Goal: Transaction & Acquisition: Purchase product/service

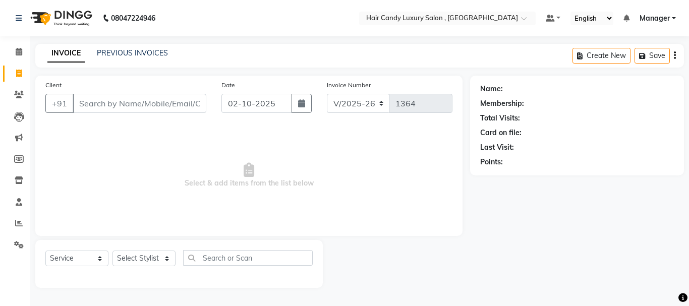
select select "8304"
select select "service"
click at [18, 77] on icon at bounding box center [19, 74] width 6 height 8
select select "8304"
select select "service"
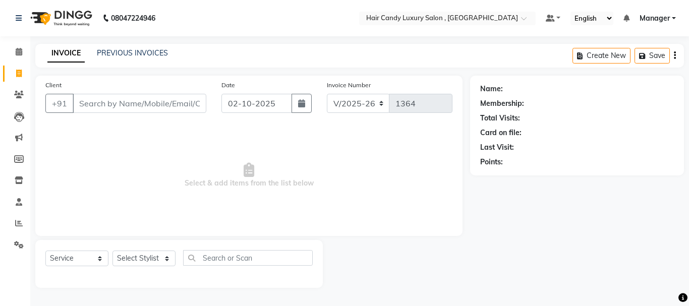
click at [138, 105] on input "Client" at bounding box center [140, 103] width 134 height 19
click at [122, 103] on input "Client" at bounding box center [140, 103] width 134 height 19
click at [18, 74] on icon at bounding box center [19, 74] width 6 height 8
select select "service"
type input "1364"
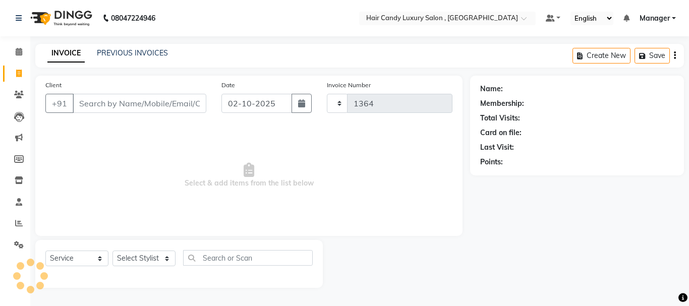
select select "8304"
click at [104, 104] on input "Client" at bounding box center [140, 103] width 134 height 19
click at [115, 101] on input "Client" at bounding box center [140, 103] width 134 height 19
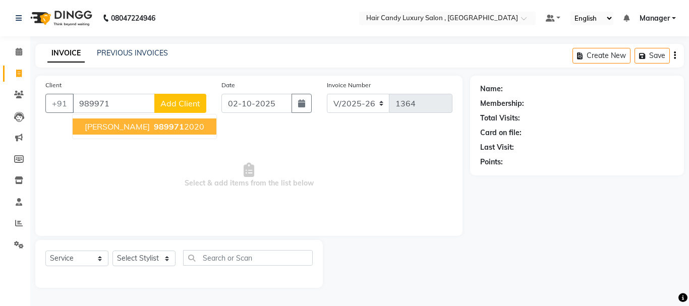
click at [145, 120] on button "ROHAN YADAV 989971 2020" at bounding box center [145, 127] width 144 height 16
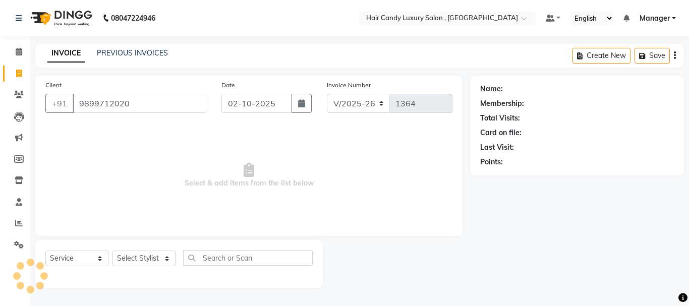
type input "9899712020"
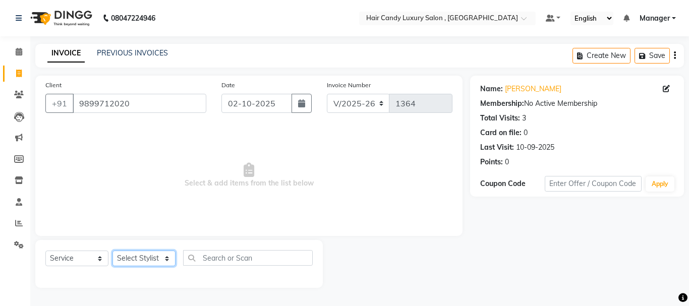
click at [153, 261] on select "Select Stylist ADITI [PERSON_NAME] [DEMOGRAPHIC_DATA] Manager Manager MEENAKSHI…" at bounding box center [143, 259] width 63 height 16
select select "80577"
click at [112, 251] on select "Select Stylist ADITI [PERSON_NAME] [DEMOGRAPHIC_DATA] Manager Manager MEENAKSHI…" at bounding box center [143, 259] width 63 height 16
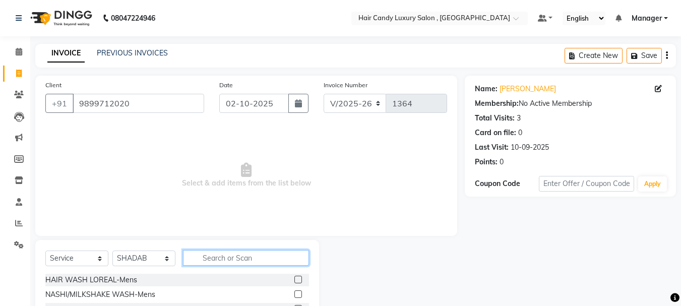
click at [230, 258] on input "text" at bounding box center [246, 258] width 126 height 16
click at [225, 258] on input "text" at bounding box center [246, 258] width 126 height 16
type input "HAIRCU"
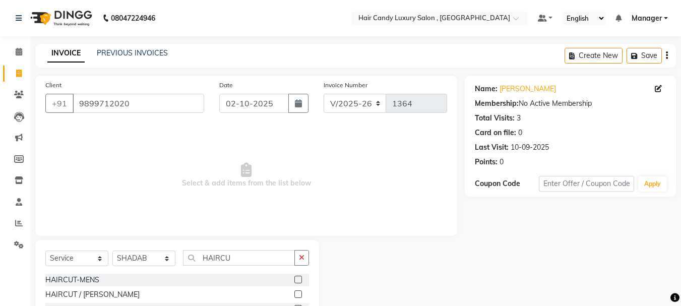
click at [298, 281] on label at bounding box center [299, 280] width 8 height 8
click at [298, 281] on input "checkbox" at bounding box center [298, 280] width 7 height 7
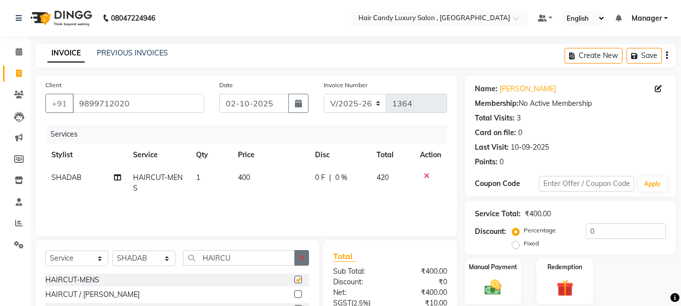
checkbox input "false"
drag, startPoint x: 302, startPoint y: 256, endPoint x: 285, endPoint y: 259, distance: 16.9
click at [299, 258] on icon "button" at bounding box center [302, 257] width 6 height 7
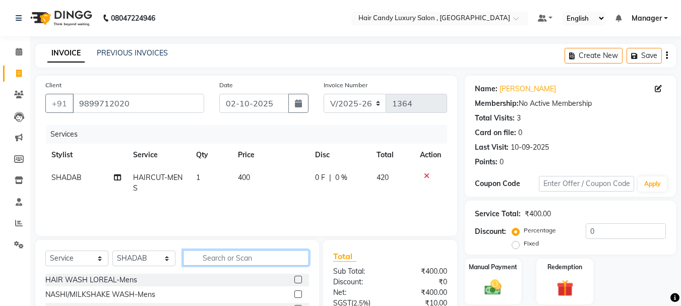
click at [257, 261] on input "text" at bounding box center [246, 258] width 126 height 16
type input "BEARD"
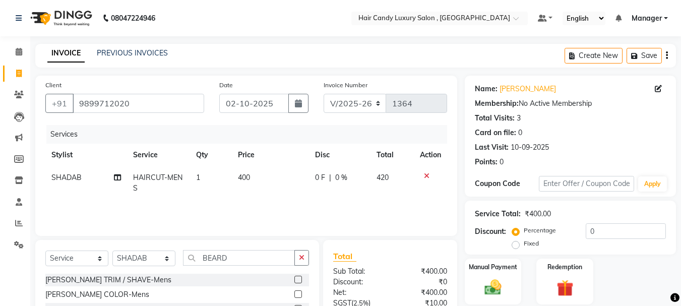
click at [297, 280] on label at bounding box center [299, 280] width 8 height 8
click at [297, 280] on input "checkbox" at bounding box center [298, 280] width 7 height 7
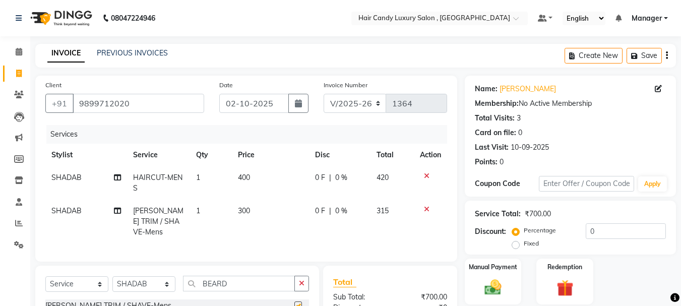
checkbox input "false"
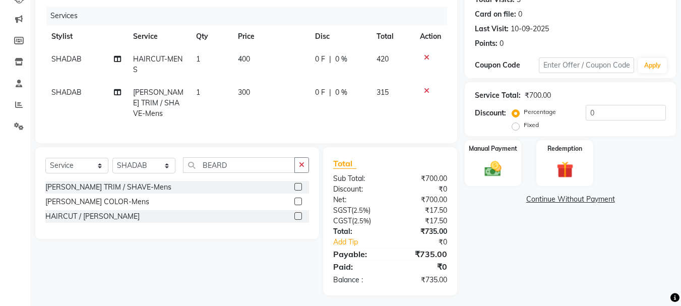
scroll to position [120, 0]
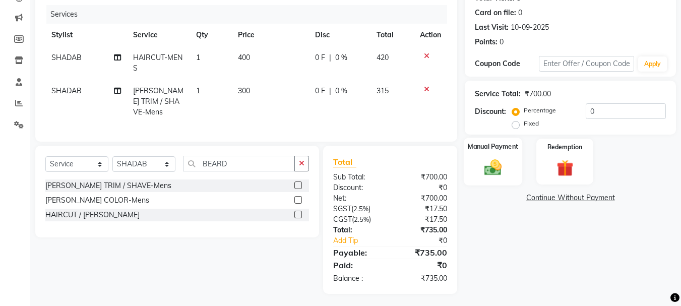
click at [501, 168] on img at bounding box center [493, 167] width 28 height 20
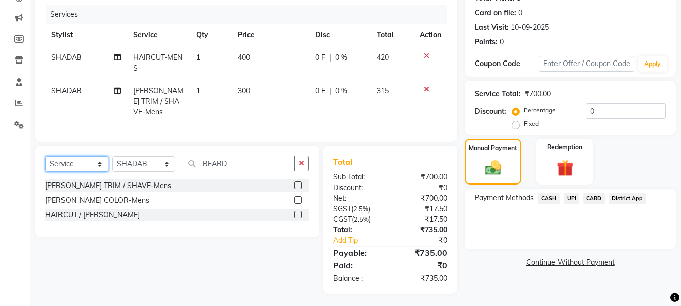
click at [84, 164] on select "Select Service Product Membership Package Voucher Prepaid Gift Card" at bounding box center [76, 164] width 63 height 16
select select "product"
click at [45, 156] on select "Select Service Product Membership Package Voucher Prepaid Gift Card" at bounding box center [76, 164] width 63 height 16
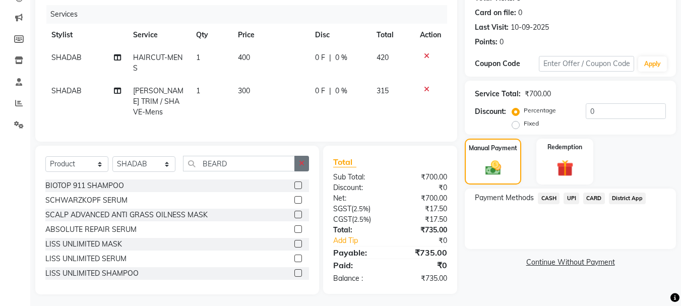
click at [303, 160] on icon "button" at bounding box center [302, 163] width 6 height 7
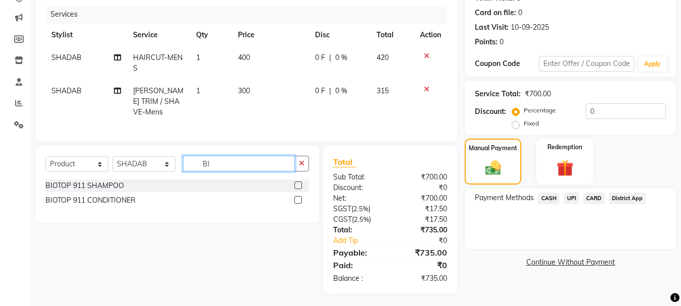
type input "B"
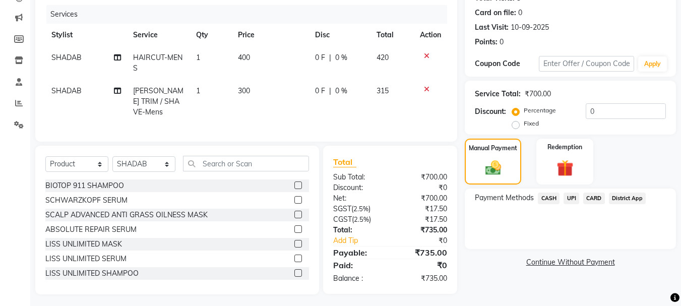
click at [295, 183] on label at bounding box center [299, 186] width 8 height 8
click at [295, 183] on input "checkbox" at bounding box center [298, 186] width 7 height 7
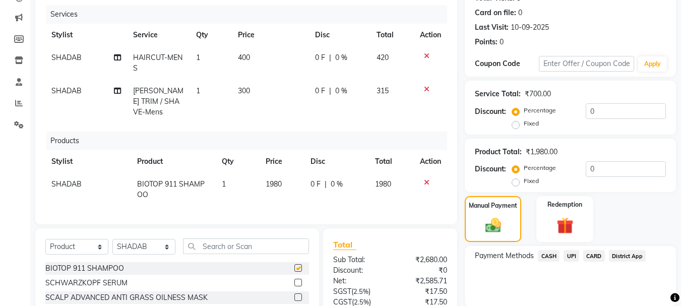
checkbox input "false"
click at [177, 180] on span "BIOTOP 911 SHAMPOO" at bounding box center [171, 190] width 68 height 20
select select "80577"
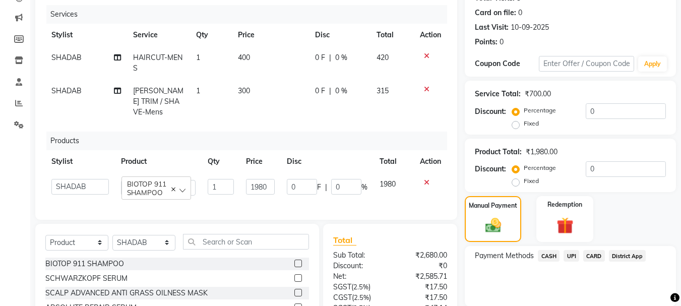
click at [428, 179] on icon at bounding box center [427, 182] width 6 height 7
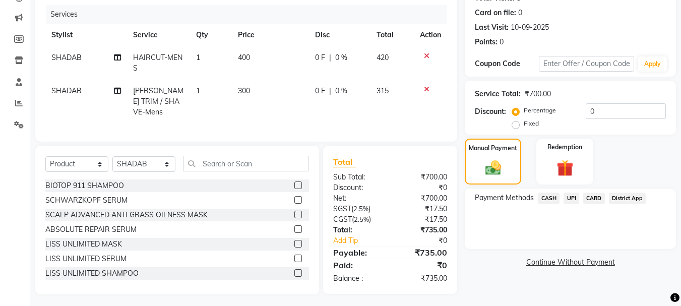
click at [547, 200] on span "CASH" at bounding box center [549, 199] width 22 height 12
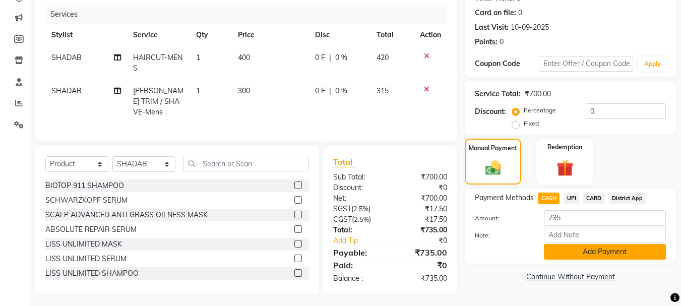
click at [554, 258] on button "Add Payment" at bounding box center [605, 252] width 122 height 16
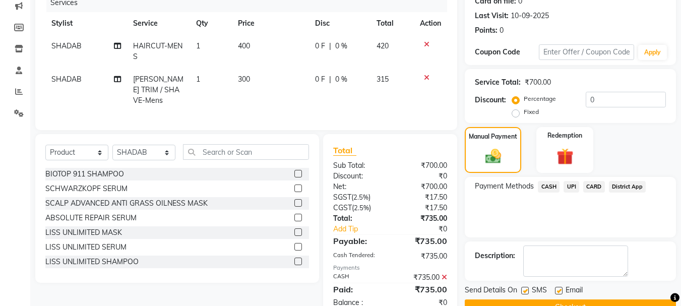
scroll to position [156, 0]
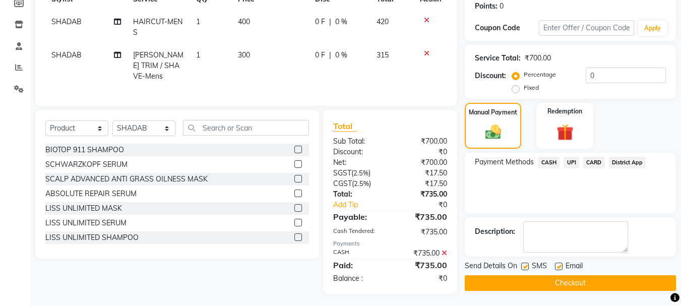
click at [554, 284] on button "Checkout" at bounding box center [570, 283] width 211 height 16
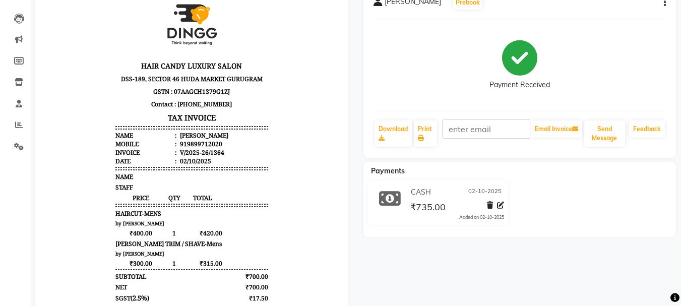
scroll to position [101, 0]
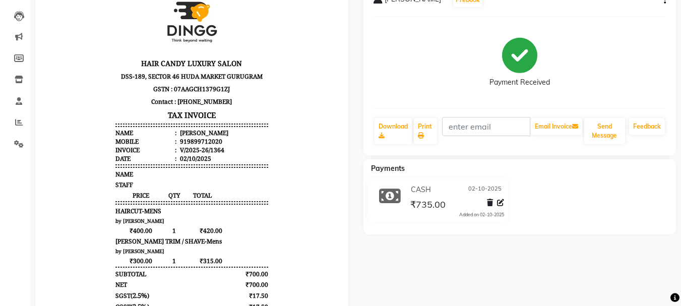
click at [200, 142] on div "919899712020" at bounding box center [200, 141] width 44 height 9
copy div "919899712020"
click at [418, 263] on div "ROHAN YADAV Prebook Payment Received Download Print Email Invoice Send Message …" at bounding box center [520, 199] width 328 height 435
click at [452, 280] on div "ROHAN YADAV Prebook Payment Received Download Print Email Invoice Send Message …" at bounding box center [520, 199] width 328 height 435
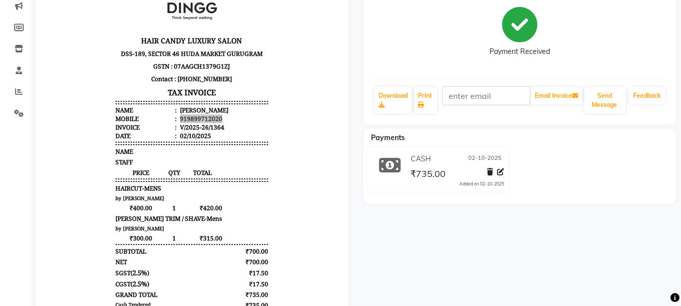
scroll to position [0, 0]
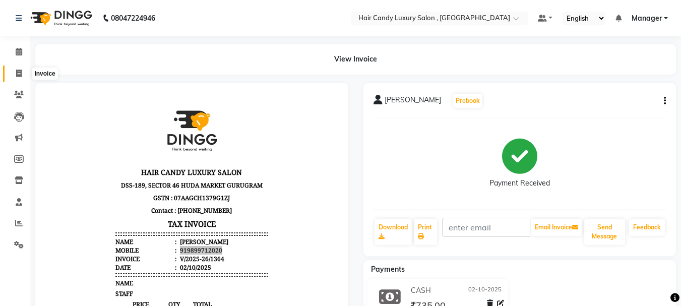
click at [21, 69] on span at bounding box center [19, 74] width 18 height 12
select select "service"
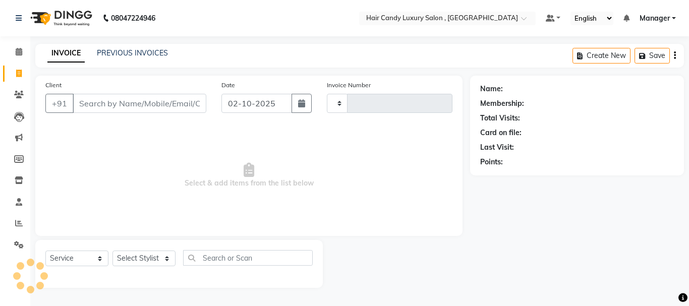
type input "1365"
select select "8304"
click at [114, 110] on input "Client" at bounding box center [140, 103] width 134 height 19
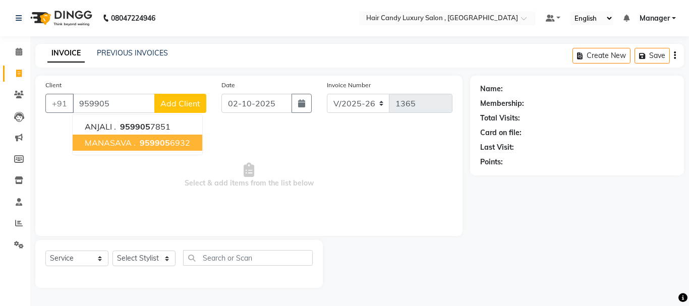
click at [168, 144] on ngb-highlight "959905 6932" at bounding box center [164, 143] width 52 height 10
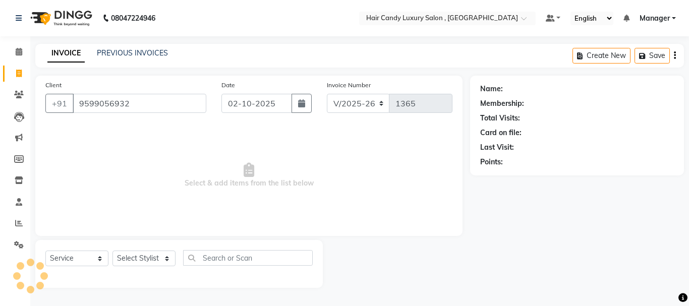
type input "9599056932"
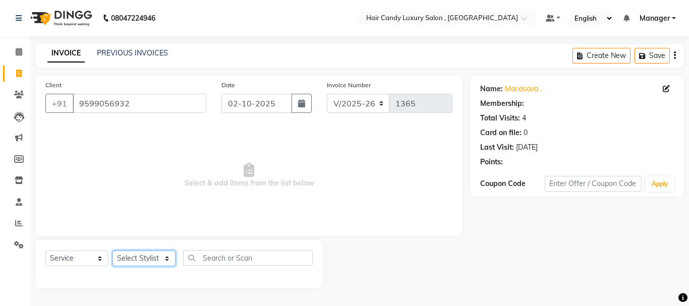
click at [152, 260] on select "Select Stylist ADITI [PERSON_NAME] [DEMOGRAPHIC_DATA] Manager Manager MEENAKSHI…" at bounding box center [143, 259] width 63 height 16
select select "84022"
click at [112, 251] on select "Select Stylist ADITI [PERSON_NAME] [DEMOGRAPHIC_DATA] Manager Manager MEENAKSHI…" at bounding box center [143, 259] width 63 height 16
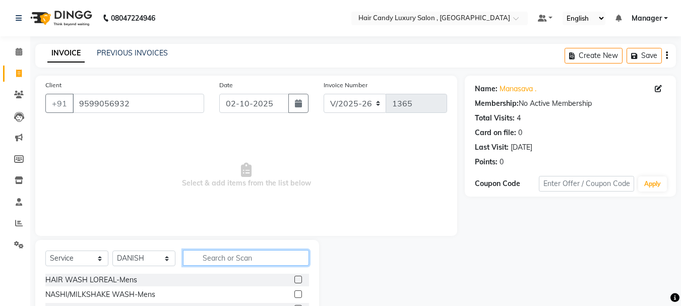
click at [248, 260] on input "text" at bounding box center [246, 258] width 126 height 16
type input "HAIRC"
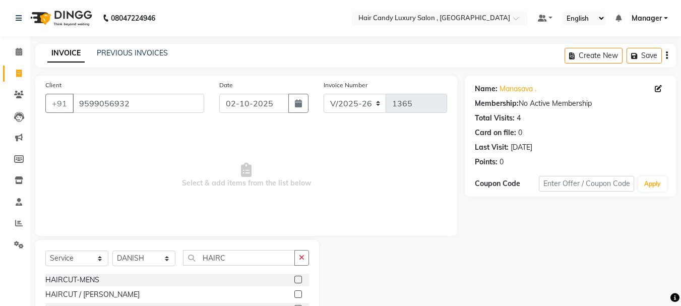
click at [300, 277] on label at bounding box center [299, 280] width 8 height 8
click at [300, 277] on input "checkbox" at bounding box center [298, 280] width 7 height 7
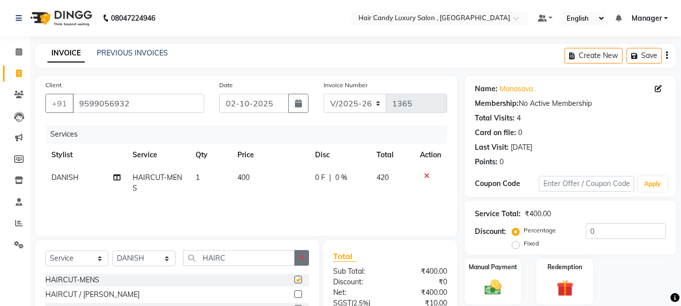
checkbox input "false"
click at [298, 257] on button "button" at bounding box center [302, 258] width 15 height 16
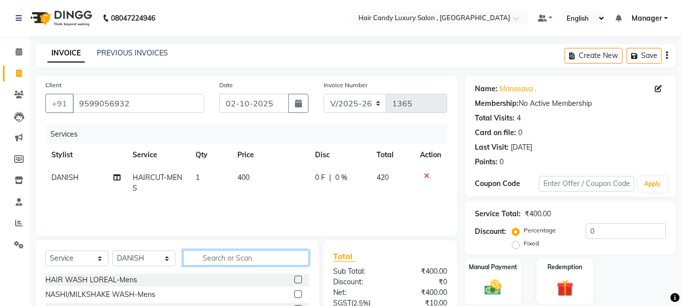
click at [264, 257] on input "text" at bounding box center [246, 258] width 126 height 16
type input "BEAR"
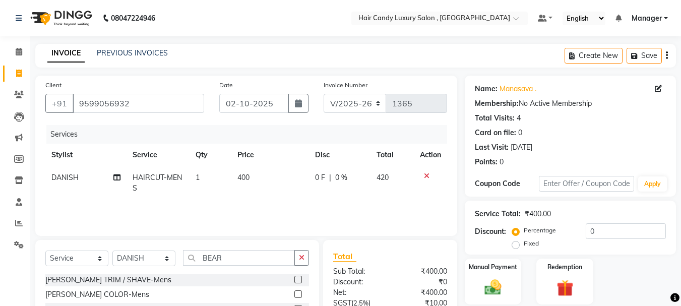
click at [297, 278] on label at bounding box center [299, 280] width 8 height 8
click at [297, 278] on input "checkbox" at bounding box center [298, 280] width 7 height 7
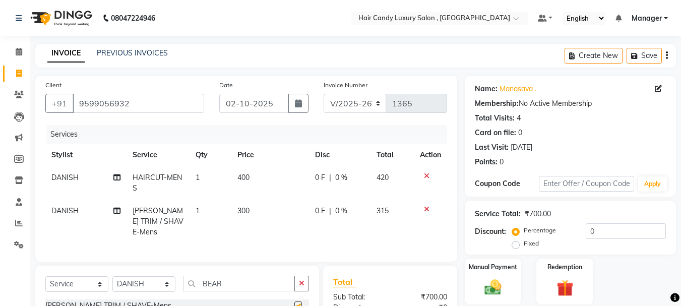
checkbox input "false"
click at [257, 175] on td "400" at bounding box center [270, 182] width 78 height 33
select select "84022"
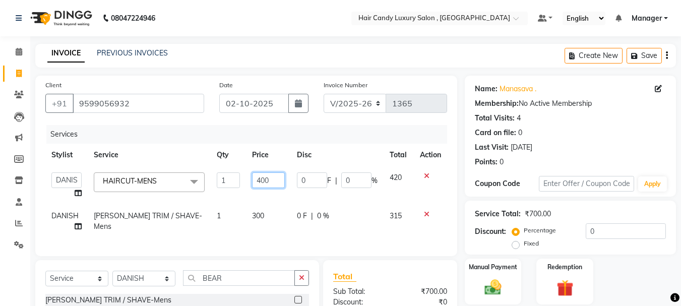
click at [272, 179] on input "400" at bounding box center [268, 180] width 33 height 16
type input "4"
type input "350"
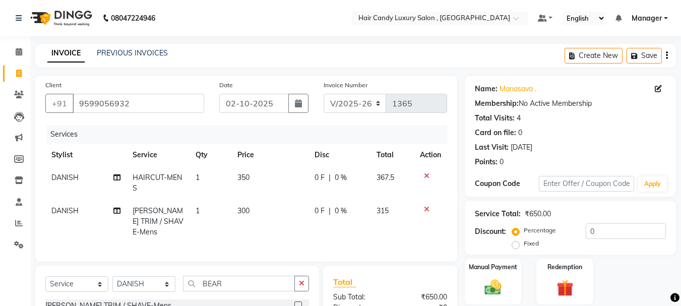
click at [247, 231] on td "300" at bounding box center [270, 222] width 78 height 44
select select "84022"
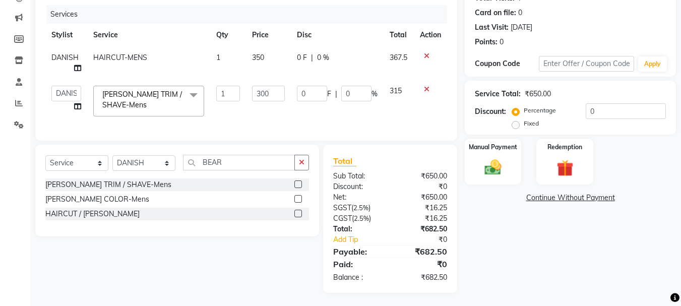
scroll to position [130, 0]
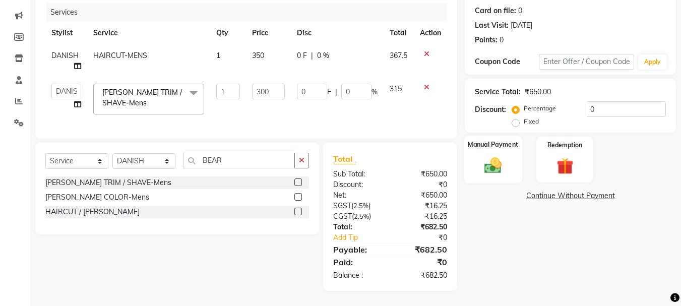
click at [482, 156] on img at bounding box center [493, 165] width 28 height 20
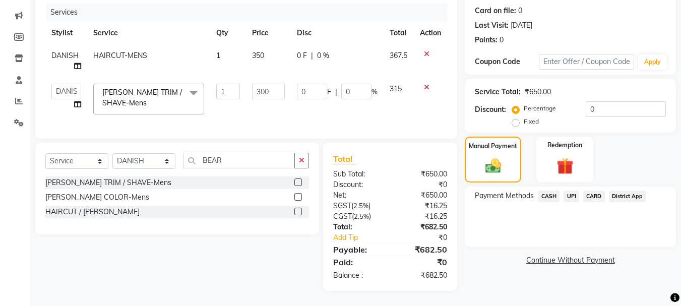
click at [590, 191] on span "CARD" at bounding box center [594, 197] width 22 height 12
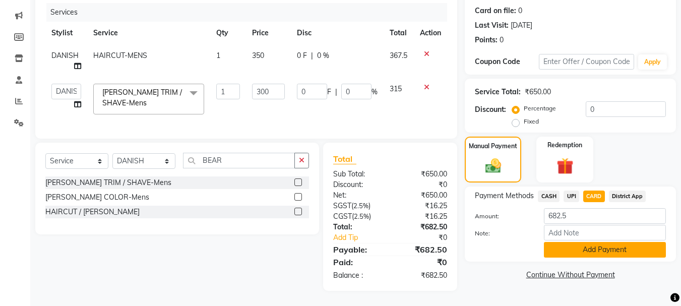
click at [588, 247] on button "Add Payment" at bounding box center [605, 250] width 122 height 16
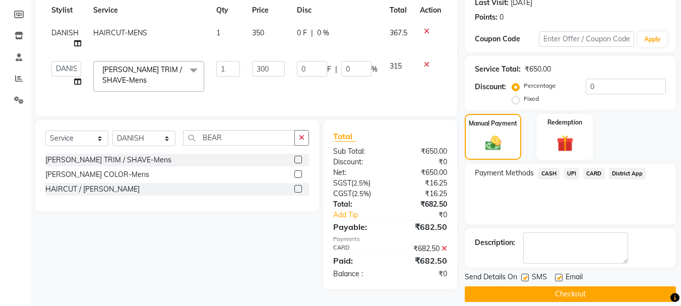
scroll to position [156, 0]
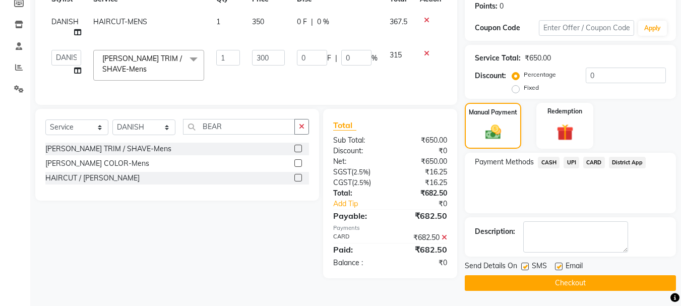
click at [583, 281] on button "Checkout" at bounding box center [570, 283] width 211 height 16
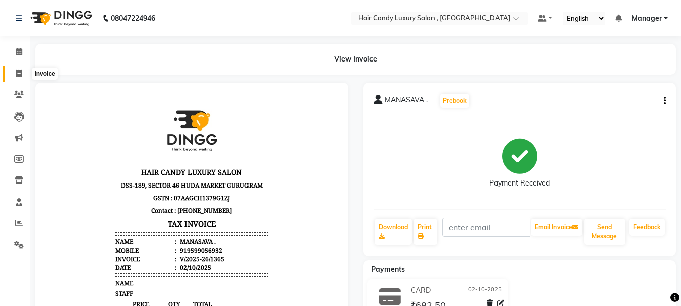
click at [19, 72] on icon at bounding box center [19, 74] width 6 height 8
select select "service"
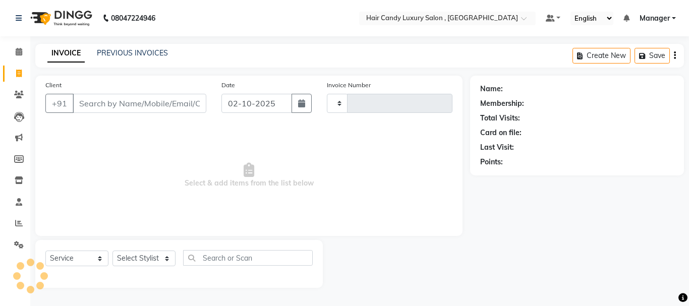
type input "1366"
select select "8304"
click at [138, 109] on input "Client" at bounding box center [140, 103] width 134 height 19
type input "919899712020"
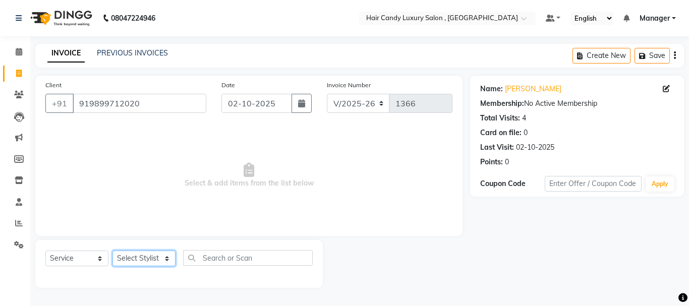
click at [157, 255] on select "Select Stylist ADITI [PERSON_NAME] [DEMOGRAPHIC_DATA] Manager Manager MEENAKSHI…" at bounding box center [143, 259] width 63 height 16
select select "80577"
click at [112, 251] on select "Select Stylist ADITI [PERSON_NAME] [DEMOGRAPHIC_DATA] Manager Manager MEENAKSHI…" at bounding box center [143, 259] width 63 height 16
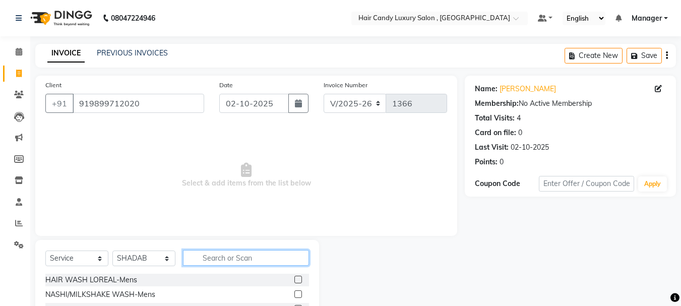
click at [222, 258] on input "text" at bounding box center [246, 258] width 126 height 16
click at [241, 260] on input "text" at bounding box center [246, 258] width 126 height 16
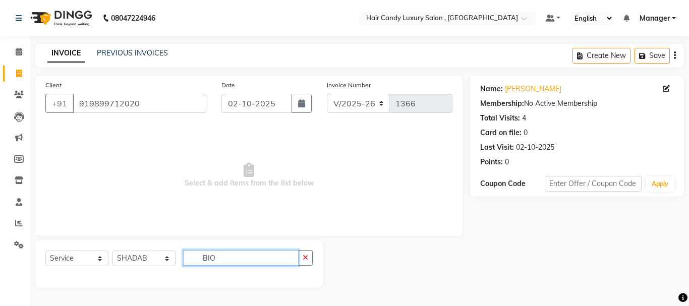
type input "BIO"
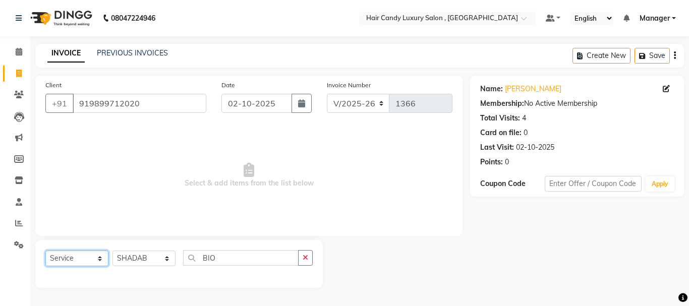
click at [96, 260] on select "Select Service Product Membership Package Voucher Prepaid Gift Card" at bounding box center [76, 259] width 63 height 16
select select "product"
click at [45, 251] on select "Select Service Product Membership Package Voucher Prepaid Gift Card" at bounding box center [76, 259] width 63 height 16
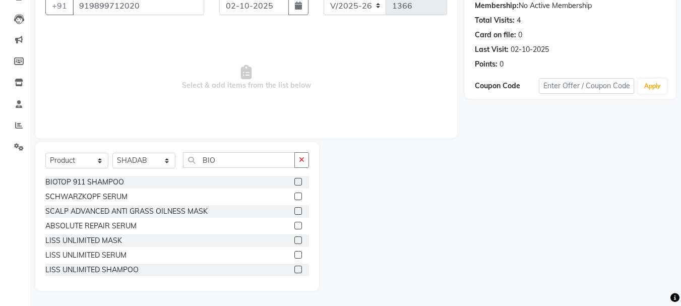
click at [149, 183] on div "BIOTOP 911 SHAMPOO" at bounding box center [177, 182] width 264 height 13
click at [123, 182] on div "BIOTOP 911 SHAMPOO" at bounding box center [84, 182] width 79 height 11
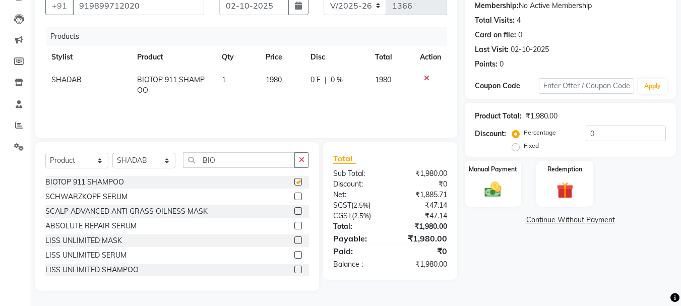
checkbox input "false"
click at [176, 80] on span "BIOTOP 911 SHAMPOO" at bounding box center [171, 85] width 68 height 20
select select "80577"
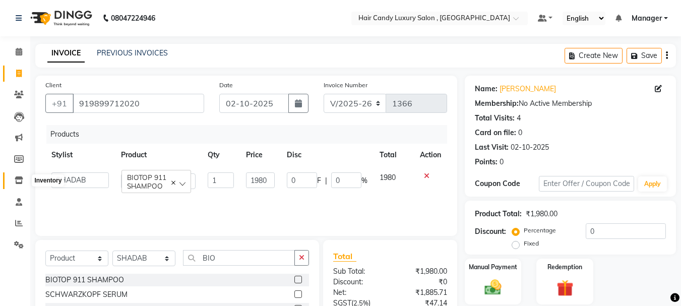
click at [17, 183] on icon at bounding box center [19, 181] width 9 height 8
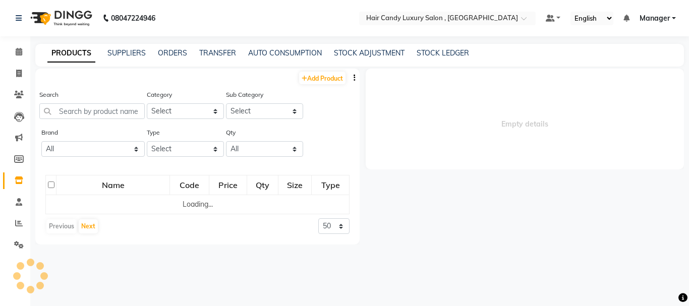
select select
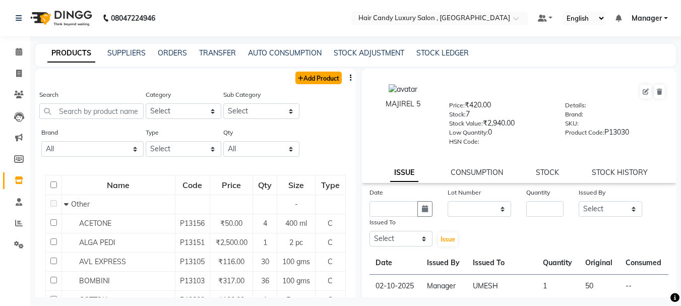
click at [320, 79] on link "Add Product" at bounding box center [319, 78] width 46 height 13
select select "true"
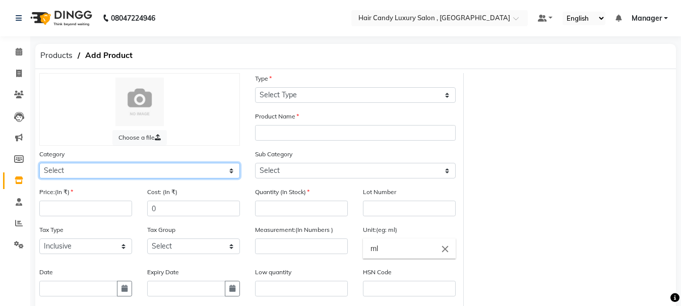
click at [101, 169] on select "Select Hair Skin Makeup Personal Care Appliances Beard Waxing Disposable Thread…" at bounding box center [139, 171] width 201 height 16
select select "650701100"
click at [39, 163] on select "Select Hair Skin Makeup Personal Care Appliances Beard Waxing Disposable Thread…" at bounding box center [139, 171] width 201 height 16
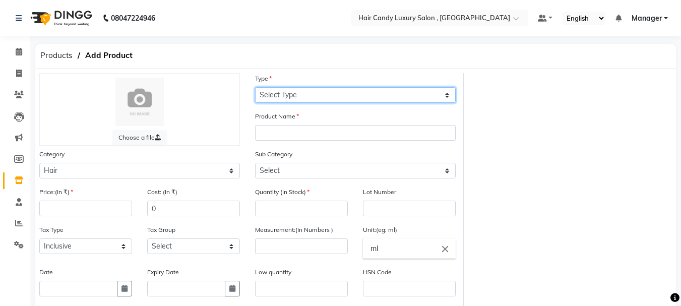
click at [317, 96] on select "Select Type Both Retail Consumable" at bounding box center [355, 95] width 201 height 16
select select "R"
click at [255, 87] on select "Select Type Both Retail Consumable" at bounding box center [355, 95] width 201 height 16
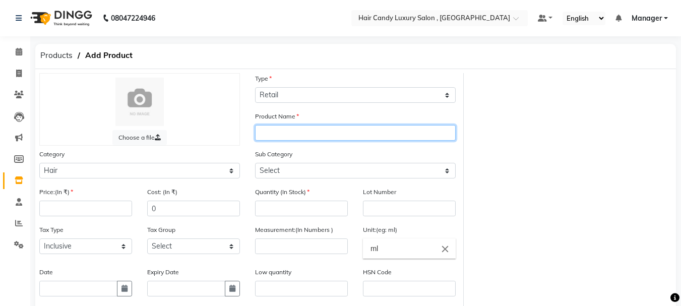
click at [295, 135] on input "text" at bounding box center [355, 133] width 201 height 16
type input "BIOTOP 02 SHAMPOO"
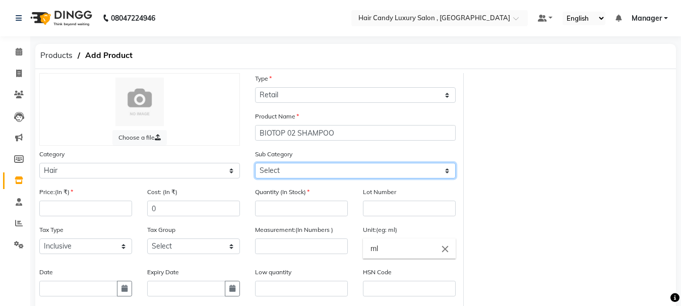
click at [364, 168] on select "Select Shampoo Conditioner Cream Mask Oil Serum Color Appliances Treatment Styl…" at bounding box center [355, 171] width 201 height 16
select select "650701101"
click at [255, 163] on select "Select Shampoo Conditioner Cream Mask Oil Serum Color Appliances Treatment Styl…" at bounding box center [355, 171] width 201 height 16
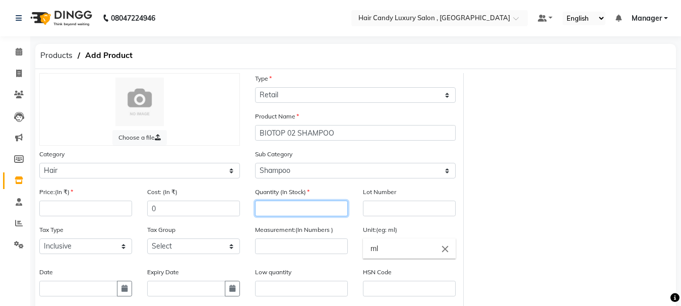
click at [302, 210] on input "number" at bounding box center [301, 209] width 93 height 16
type input "1"
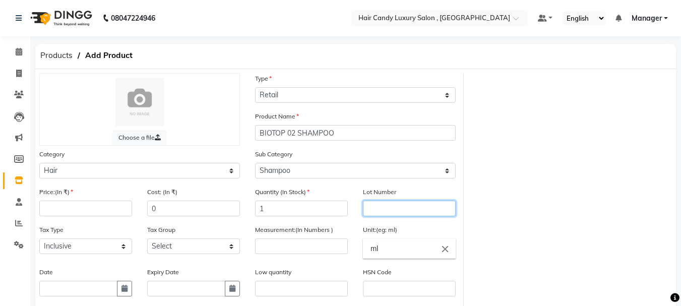
click at [388, 213] on input "text" at bounding box center [409, 209] width 93 height 16
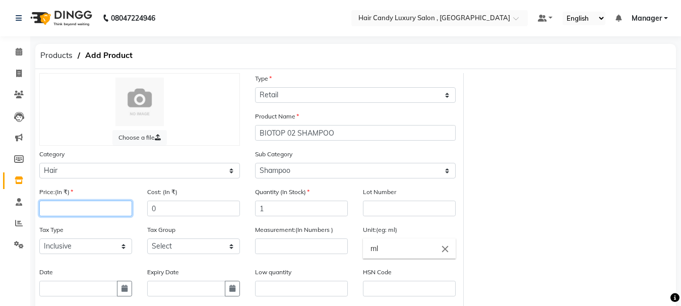
click at [105, 205] on input "number" at bounding box center [85, 209] width 93 height 16
type input "2250"
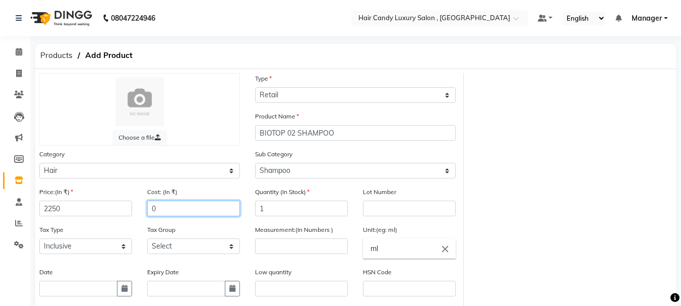
click at [181, 214] on input "0" at bounding box center [193, 209] width 93 height 16
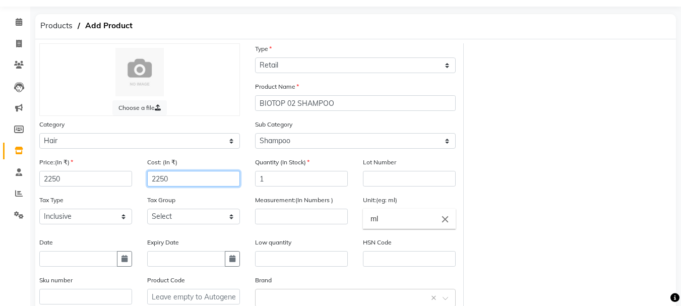
scroll to position [50, 0]
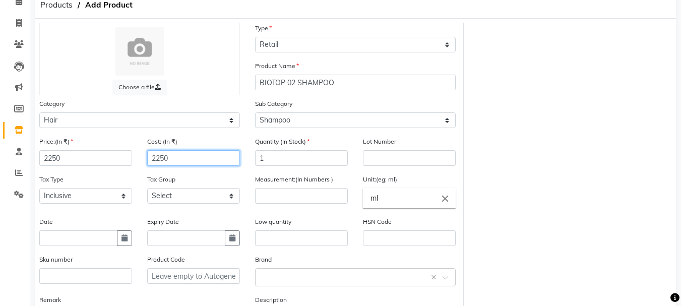
type input "2250"
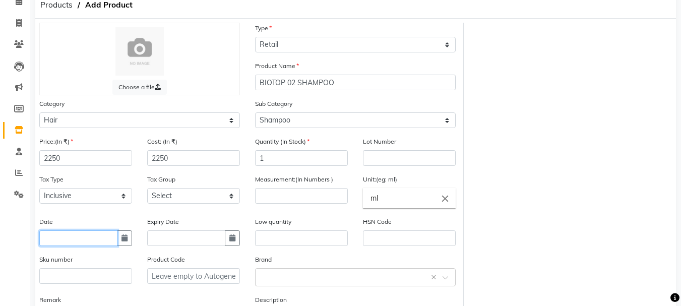
click at [102, 239] on input "text" at bounding box center [78, 238] width 78 height 16
select select "10"
select select "2025"
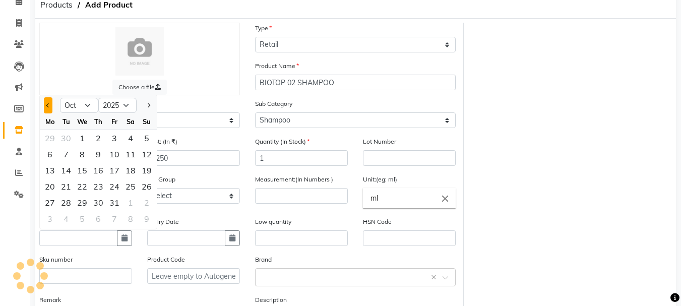
click at [48, 106] on span "Previous month" at bounding box center [48, 105] width 4 height 4
select select "9"
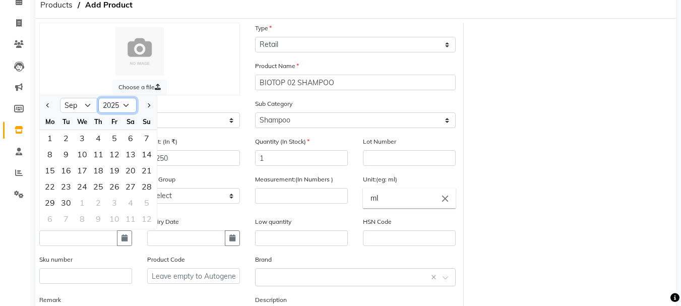
click at [126, 108] on select "2015 2016 2017 2018 2019 2020 2021 2022 2023 2024 2025 2026 2027 2028 2029 2030…" at bounding box center [117, 105] width 38 height 15
select select "2023"
click at [98, 98] on select "2015 2016 2017 2018 2019 2020 2021 2022 2023 2024 2025 2026 2027 2028 2029 2030…" at bounding box center [117, 105] width 38 height 15
click at [97, 172] on div "14" at bounding box center [98, 170] width 16 height 16
type input "14-09-2023"
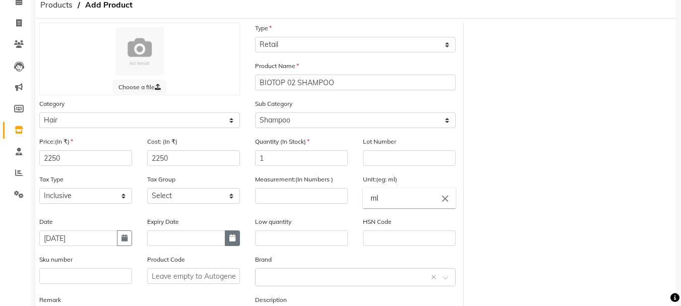
click at [234, 238] on icon "button" at bounding box center [232, 238] width 6 height 7
select select "10"
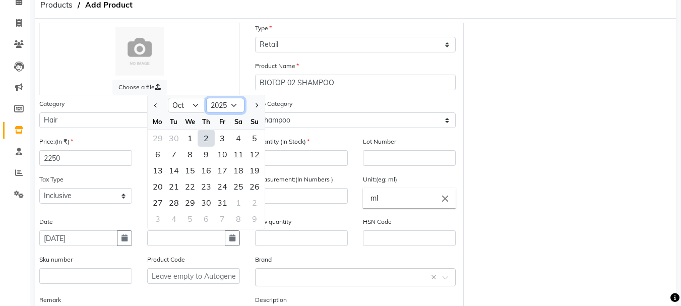
click at [234, 104] on select "2015 2016 2017 2018 2019 2020 2021 2022 2023 2024 2025 2026 2027 2028 2029 2030…" at bounding box center [225, 105] width 38 height 15
select select "2026"
click at [206, 98] on select "2015 2016 2017 2018 2019 2020 2021 2022 2023 2024 2025 2026 2027 2028 2029 2030…" at bounding box center [225, 105] width 38 height 15
click at [233, 201] on div "31" at bounding box center [238, 203] width 16 height 16
type input "31-10-2026"
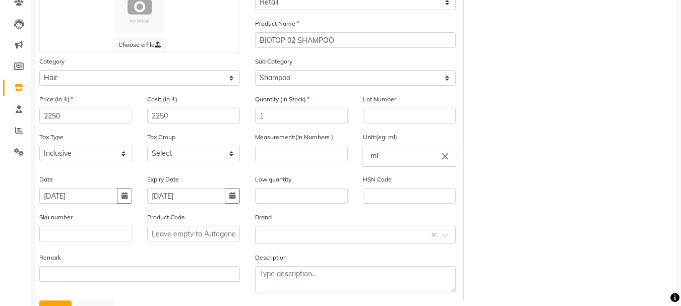
scroll to position [136, 0]
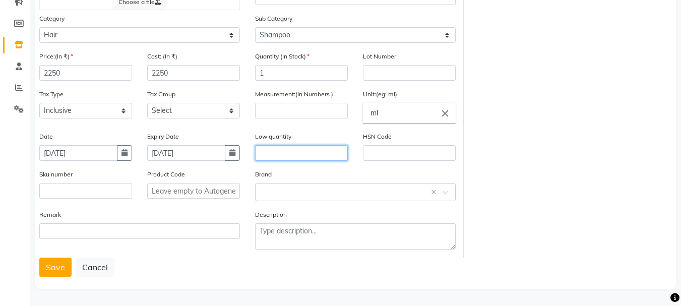
click at [291, 149] on input "text" at bounding box center [301, 153] width 93 height 16
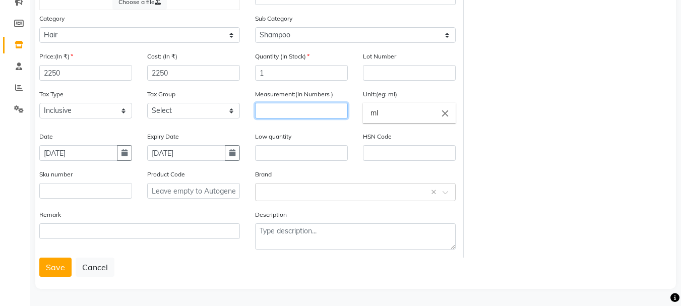
click at [273, 115] on input "number" at bounding box center [301, 111] width 93 height 16
type input "250"
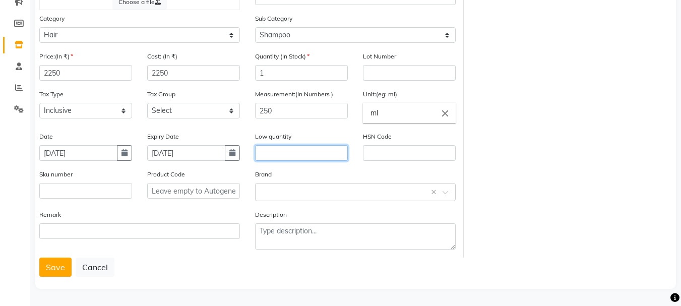
click at [302, 155] on input "text" at bounding box center [301, 153] width 93 height 16
type input "1"
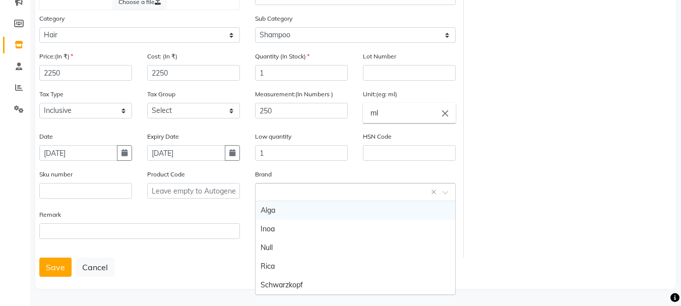
click at [377, 197] on div "Select brand or add custom brand ×" at bounding box center [355, 192] width 201 height 18
click at [223, 274] on div "Save Cancel" at bounding box center [355, 267] width 633 height 19
click at [388, 186] on input "text" at bounding box center [345, 191] width 169 height 11
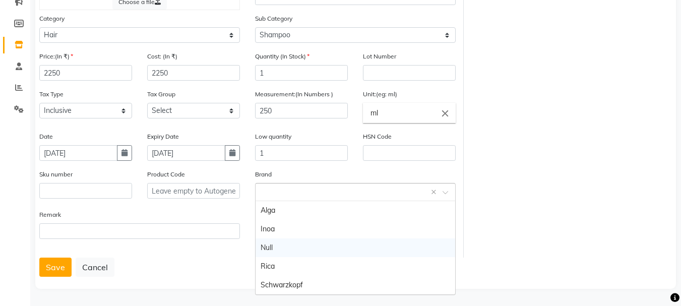
click at [285, 248] on div "Null" at bounding box center [356, 248] width 200 height 19
click at [55, 273] on button "Save" at bounding box center [55, 267] width 32 height 19
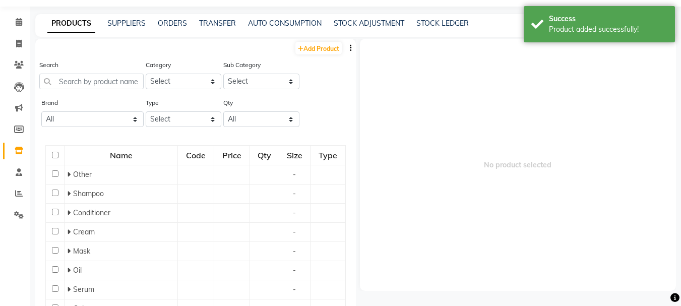
scroll to position [7, 0]
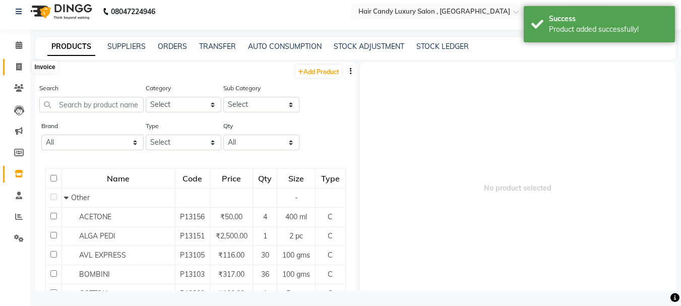
click at [19, 66] on icon at bounding box center [19, 67] width 6 height 8
select select "service"
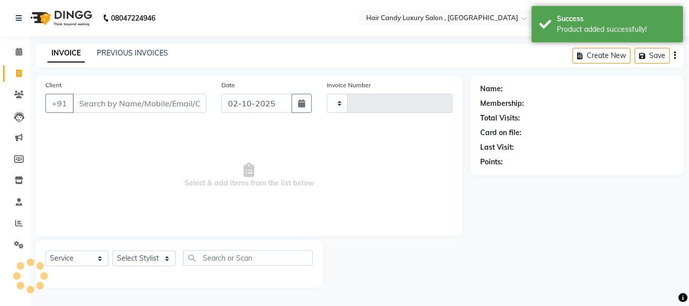
type input "1366"
select select "8304"
click at [173, 102] on input "Client" at bounding box center [140, 103] width 134 height 19
type input "919899712020"
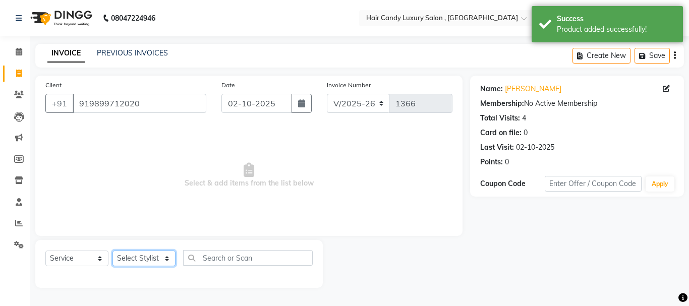
click at [139, 256] on select "Select Stylist ADITI [PERSON_NAME] [DEMOGRAPHIC_DATA] Manager Manager MEENAKSHI…" at bounding box center [143, 259] width 63 height 16
click at [86, 251] on select "Select Service Product Membership Package Voucher Prepaid Gift Card" at bounding box center [76, 259] width 63 height 16
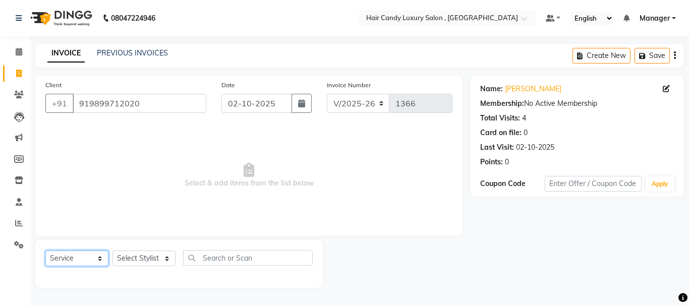
select select "product"
click at [45, 251] on select "Select Service Product Membership Package Voucher Prepaid Gift Card" at bounding box center [76, 259] width 63 height 16
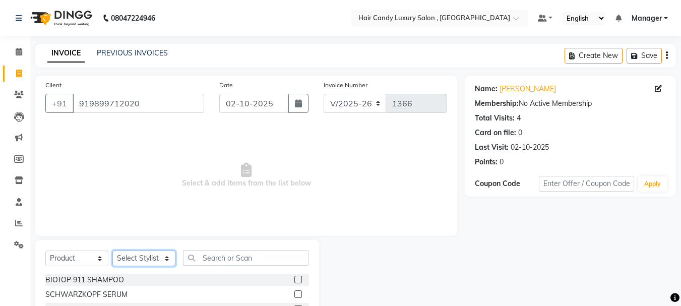
click at [161, 255] on select "Select Stylist ADITI [PERSON_NAME] [DEMOGRAPHIC_DATA] Manager Manager MEENAKSHI…" at bounding box center [143, 259] width 63 height 16
select select "80577"
click at [112, 251] on select "Select Stylist ADITI [PERSON_NAME] [DEMOGRAPHIC_DATA] Manager Manager MEENAKSHI…" at bounding box center [143, 259] width 63 height 16
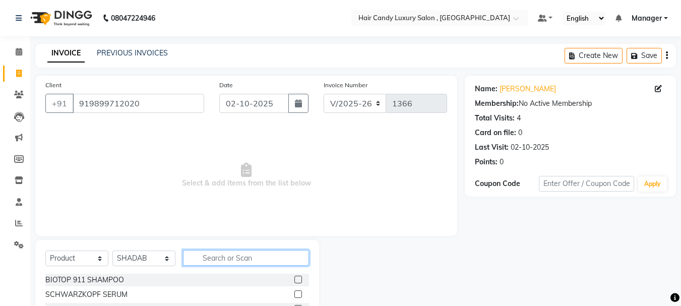
click at [218, 257] on input "text" at bounding box center [246, 258] width 126 height 16
type input "BIO"
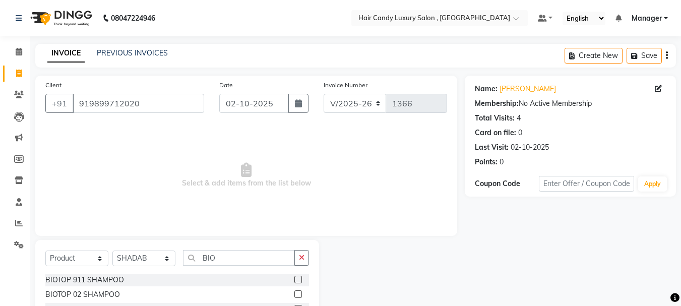
click at [298, 294] on label at bounding box center [299, 294] width 8 height 8
click at [298, 294] on input "checkbox" at bounding box center [298, 294] width 7 height 7
checkbox input "false"
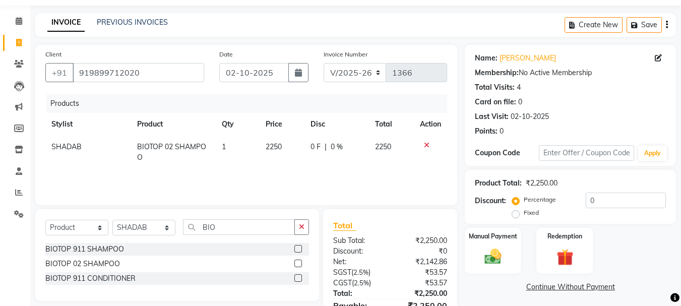
scroll to position [87, 0]
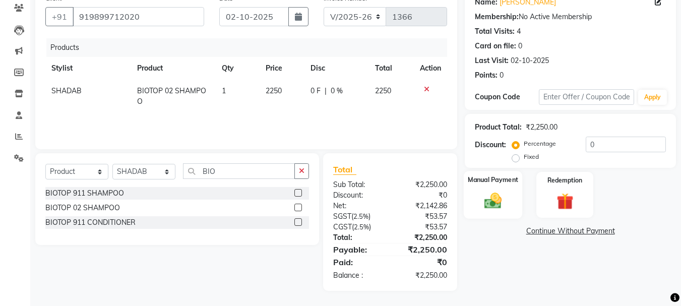
click at [501, 200] on img at bounding box center [493, 201] width 28 height 20
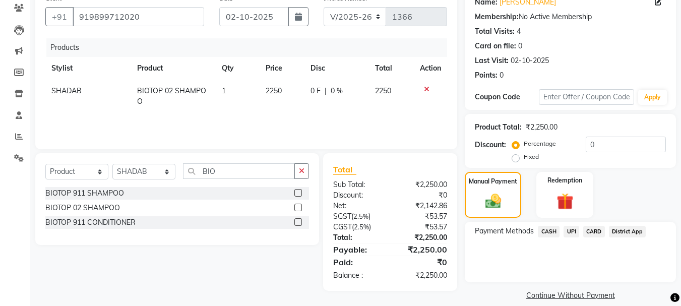
click at [544, 230] on span "CASH" at bounding box center [549, 232] width 22 height 12
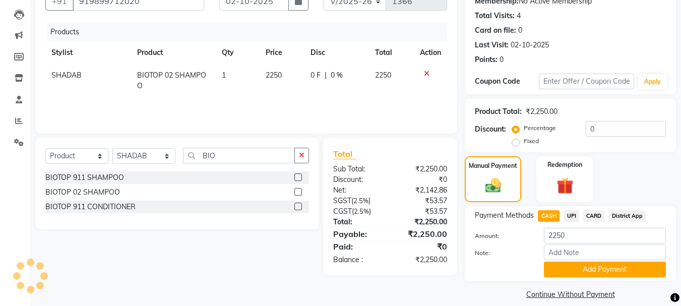
scroll to position [113, 0]
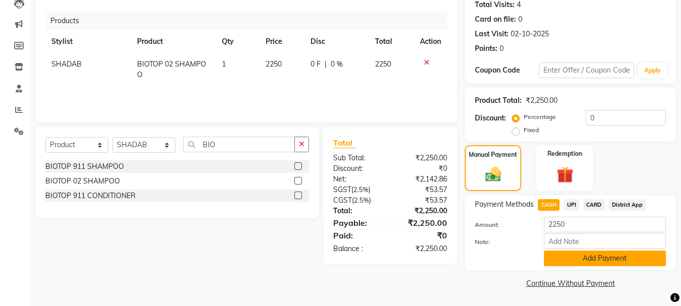
click at [564, 254] on button "Add Payment" at bounding box center [605, 259] width 122 height 16
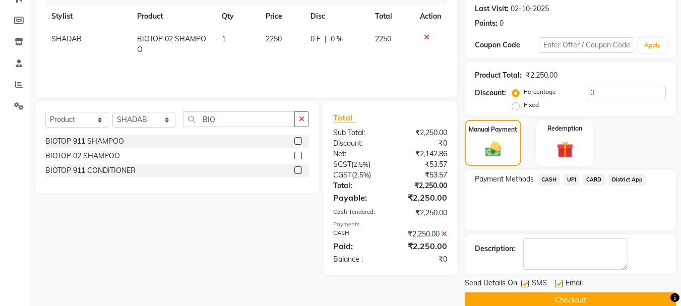
scroll to position [156, 0]
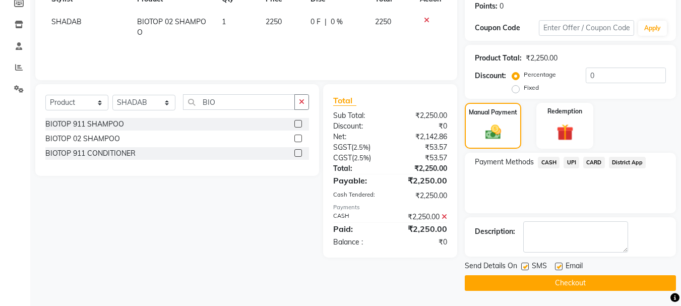
click at [555, 278] on button "Checkout" at bounding box center [570, 283] width 211 height 16
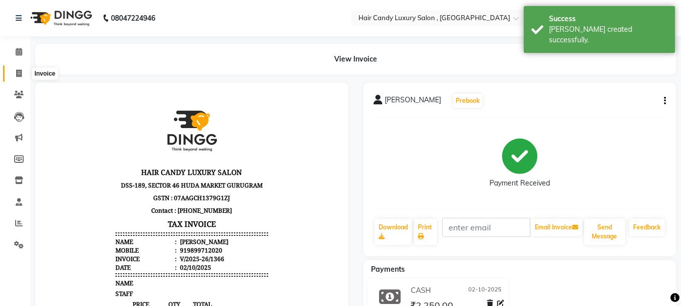
click at [18, 72] on icon at bounding box center [19, 74] width 6 height 8
select select "service"
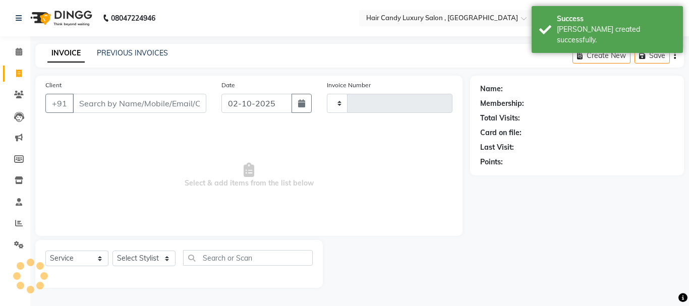
type input "1367"
select select "8304"
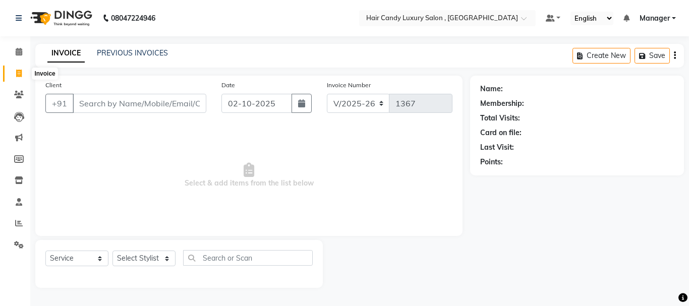
click at [19, 72] on icon at bounding box center [19, 74] width 6 height 8
select select "service"
type input "1367"
select select "8304"
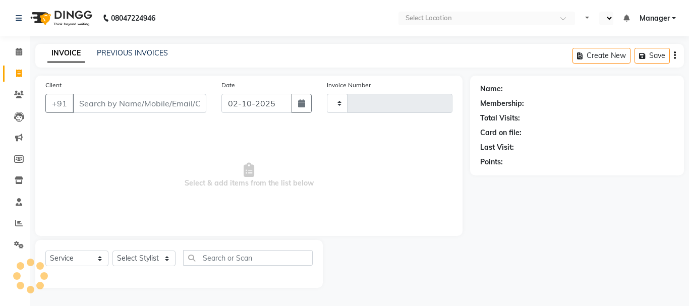
select select "service"
type input "1367"
select select "en"
select select "8304"
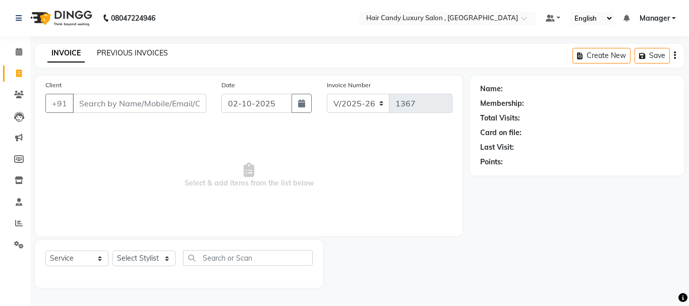
click at [123, 53] on link "PREVIOUS INVOICES" at bounding box center [132, 52] width 71 height 9
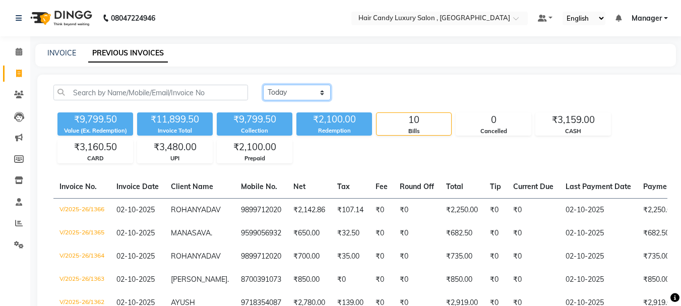
click at [294, 94] on select "Today Yesterday Custom Range" at bounding box center [297, 93] width 68 height 16
select select "yesterday"
click at [263, 85] on select "Today Yesterday Custom Range" at bounding box center [297, 93] width 68 height 16
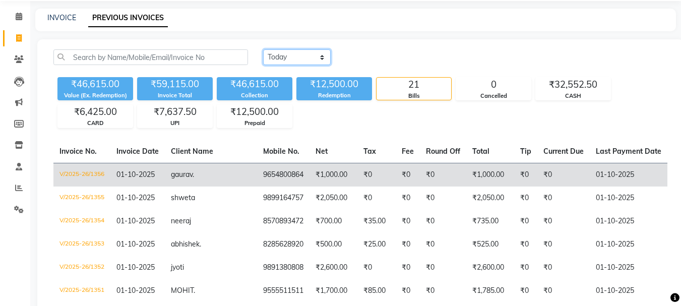
scroll to position [151, 0]
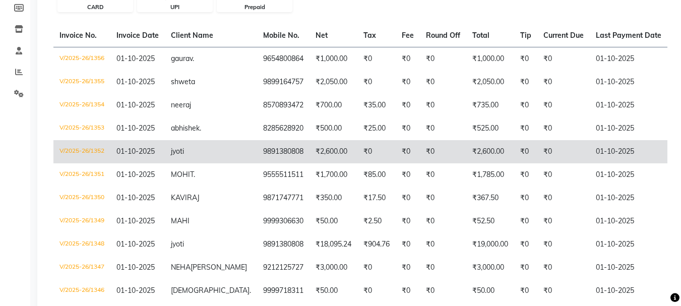
click at [213, 157] on td "jyoti" at bounding box center [211, 151] width 92 height 23
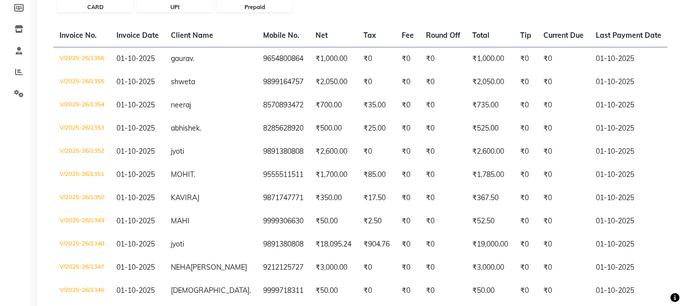
scroll to position [0, 0]
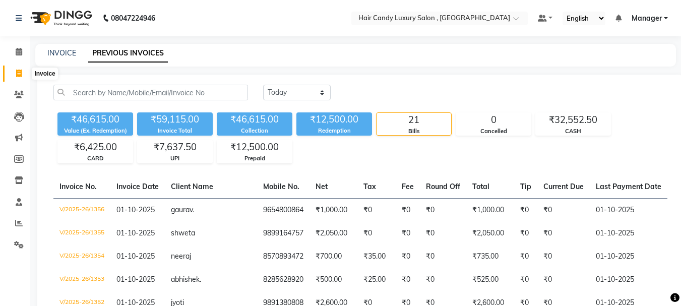
click at [15, 77] on span at bounding box center [19, 74] width 18 height 12
select select "service"
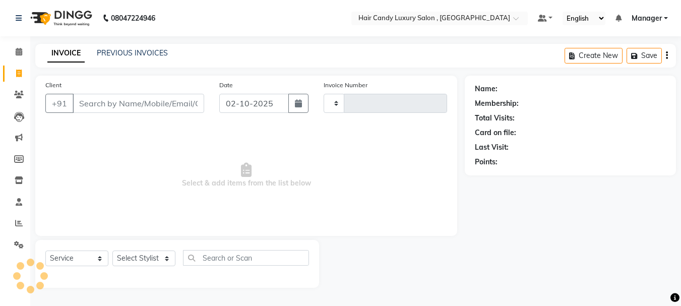
type input "1367"
select select "8304"
click at [145, 103] on input "Client" at bounding box center [140, 103] width 134 height 19
click at [186, 101] on input "Client" at bounding box center [140, 103] width 134 height 19
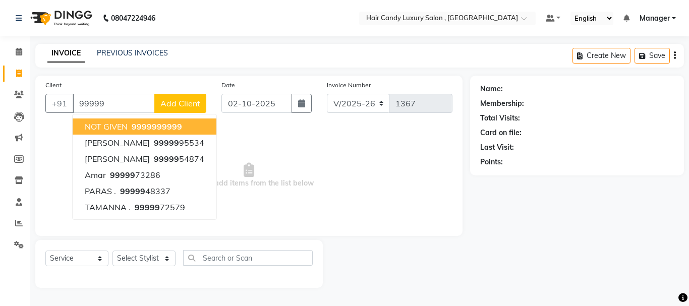
click at [158, 128] on span "99999" at bounding box center [169, 127] width 25 height 10
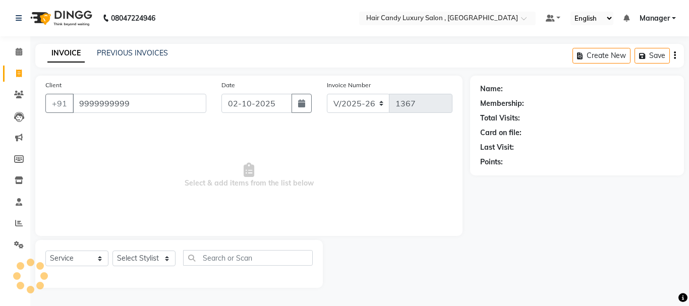
type input "9999999999"
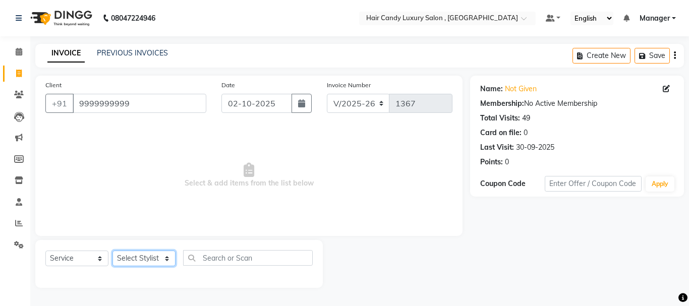
click at [167, 252] on select "Select Stylist ADITI [PERSON_NAME] [DEMOGRAPHIC_DATA] Manager Manager MEENAKSHI…" at bounding box center [143, 259] width 63 height 16
select select "80576"
click at [112, 251] on select "Select Stylist ADITI [PERSON_NAME] [DEMOGRAPHIC_DATA] Manager Manager MEENAKSHI…" at bounding box center [143, 259] width 63 height 16
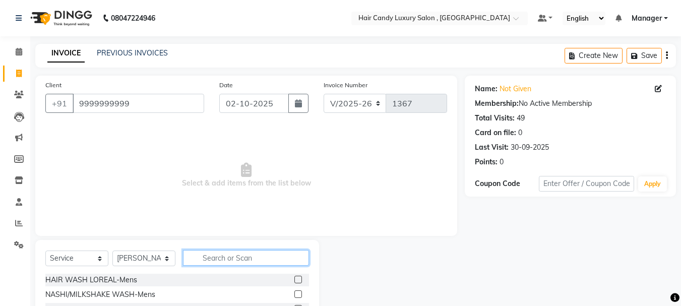
click at [226, 259] on input "text" at bounding box center [246, 258] width 126 height 16
click at [230, 258] on input "text" at bounding box center [246, 258] width 126 height 16
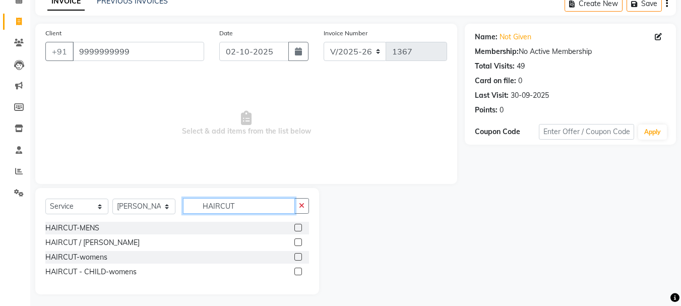
scroll to position [55, 0]
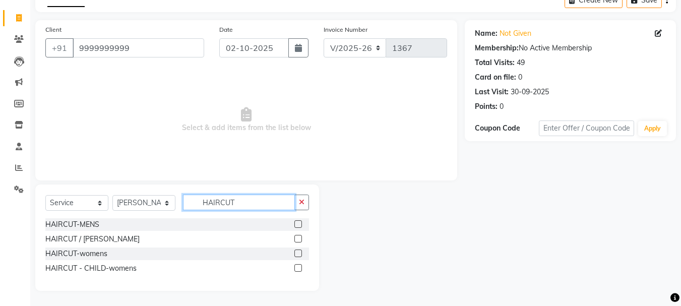
type input "HAIRCUT"
click at [299, 255] on label at bounding box center [299, 254] width 8 height 8
click at [299, 255] on input "checkbox" at bounding box center [298, 254] width 7 height 7
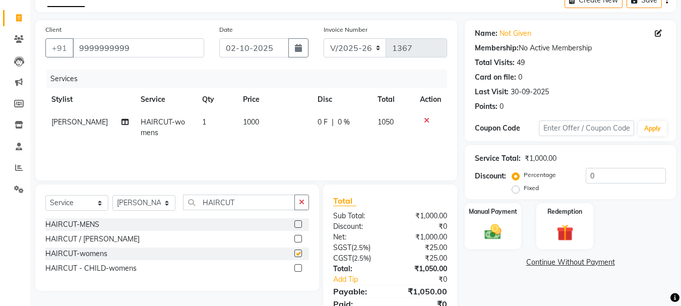
checkbox input "false"
drag, startPoint x: 306, startPoint y: 200, endPoint x: 278, endPoint y: 205, distance: 28.7
click at [304, 200] on button "button" at bounding box center [302, 203] width 15 height 16
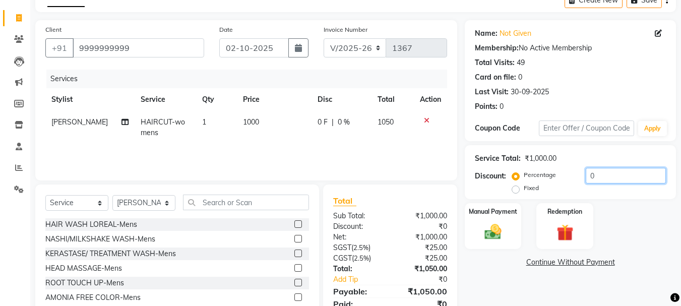
click at [601, 174] on input "0" at bounding box center [626, 176] width 80 height 16
type input "1"
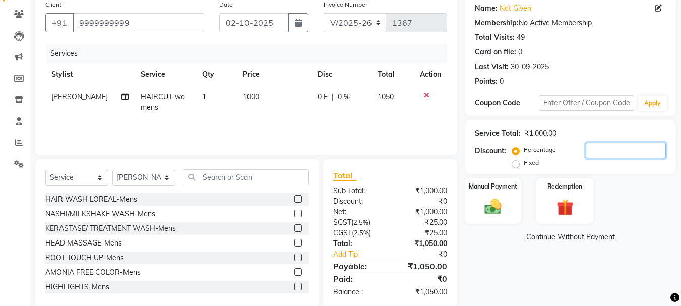
scroll to position [98, 0]
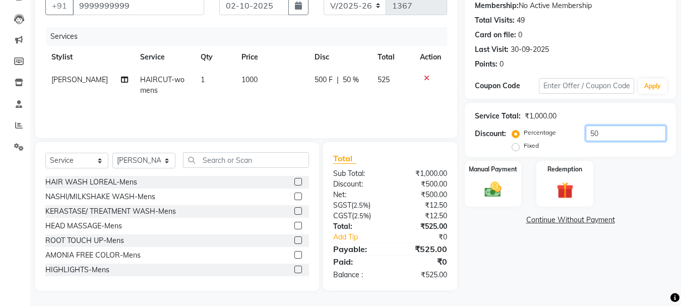
click at [613, 132] on input "50" at bounding box center [626, 134] width 80 height 16
type input "5"
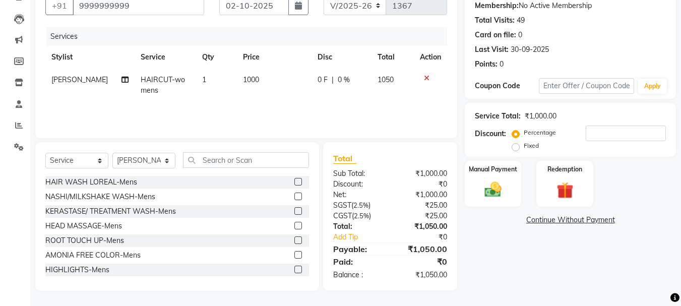
click at [524, 149] on label "Fixed" at bounding box center [531, 145] width 15 height 9
click at [514, 149] on input "Fixed" at bounding box center [517, 145] width 7 height 7
radio input "true"
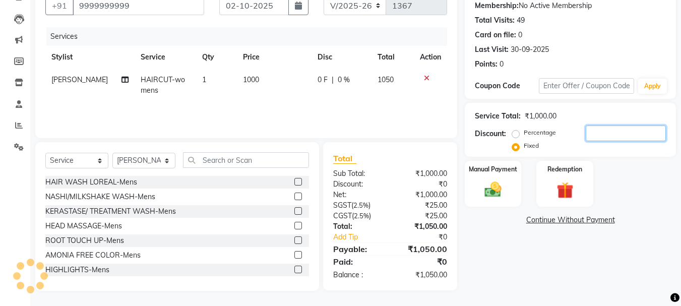
click at [595, 134] on input "number" at bounding box center [626, 134] width 80 height 16
type input "50"
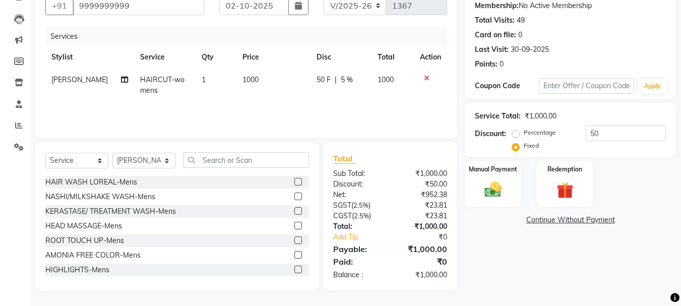
click at [547, 236] on div "Name: Not Given Membership: No Active Membership Total Visits: 49 Card on file:…" at bounding box center [574, 134] width 219 height 313
click at [488, 193] on img at bounding box center [493, 190] width 28 height 20
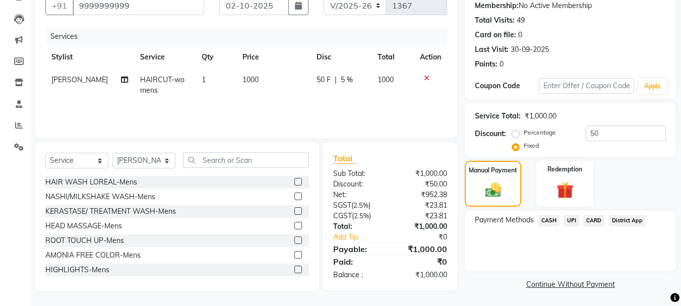
click at [551, 222] on span "CASH" at bounding box center [549, 221] width 22 height 12
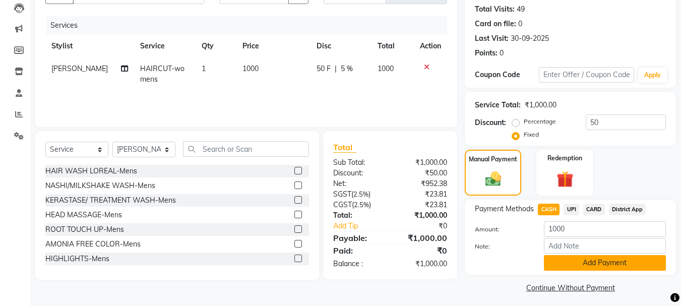
scroll to position [113, 0]
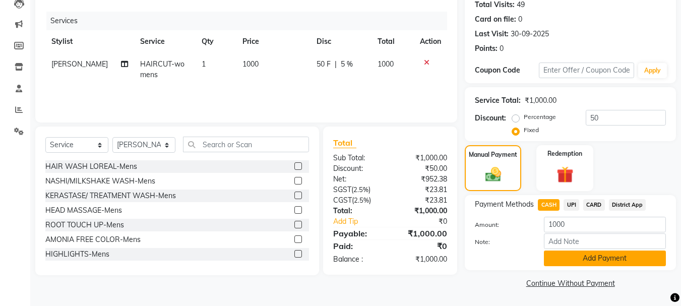
click at [553, 256] on button "Add Payment" at bounding box center [605, 259] width 122 height 16
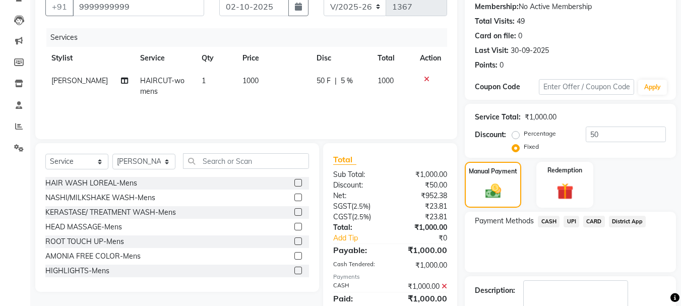
scroll to position [156, 0]
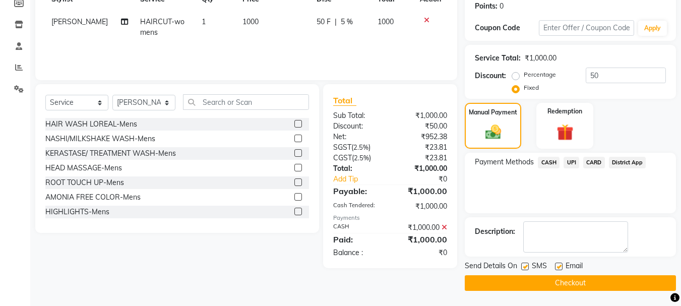
click at [528, 280] on button "Checkout" at bounding box center [570, 283] width 211 height 16
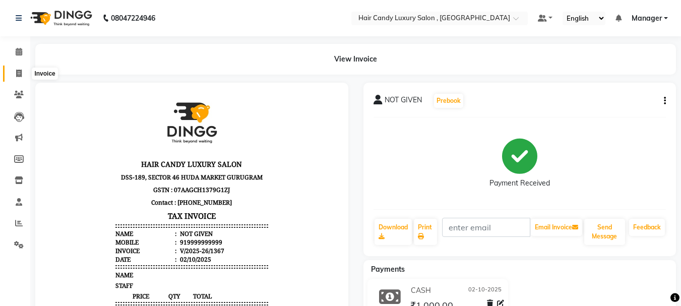
click at [20, 75] on icon at bounding box center [19, 74] width 6 height 8
select select "service"
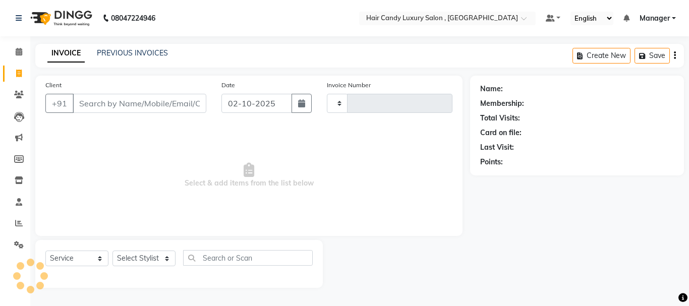
type input "1368"
select select "8304"
click at [152, 52] on link "PREVIOUS INVOICES" at bounding box center [132, 52] width 71 height 9
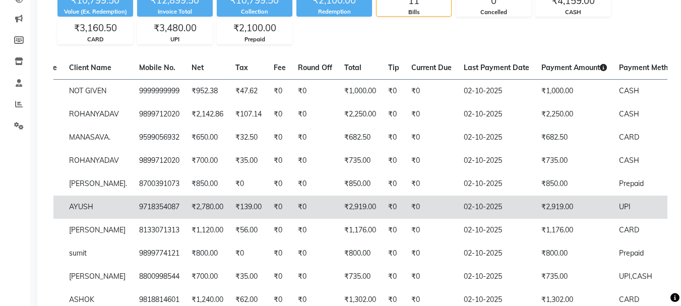
scroll to position [140, 0]
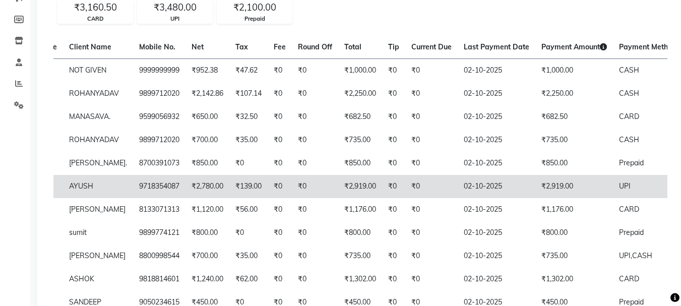
click at [229, 198] on td "₹139.00" at bounding box center [248, 186] width 38 height 23
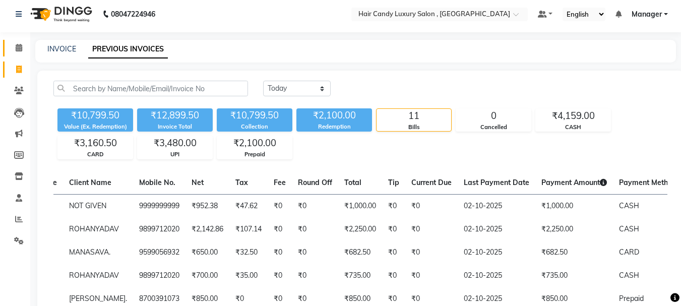
scroll to position [0, 0]
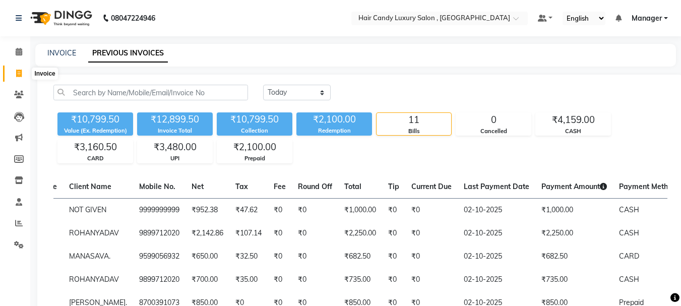
click at [21, 71] on icon at bounding box center [19, 74] width 6 height 8
select select "service"
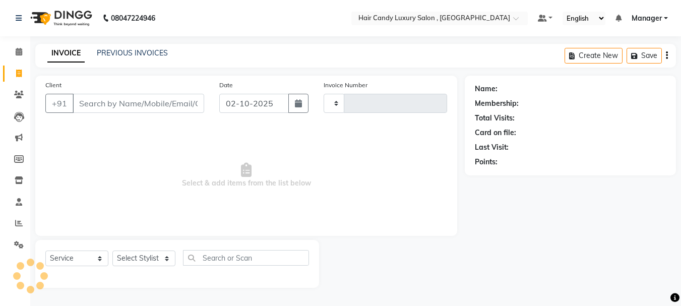
type input "1368"
select select "8304"
click at [112, 102] on input "Client" at bounding box center [140, 103] width 134 height 19
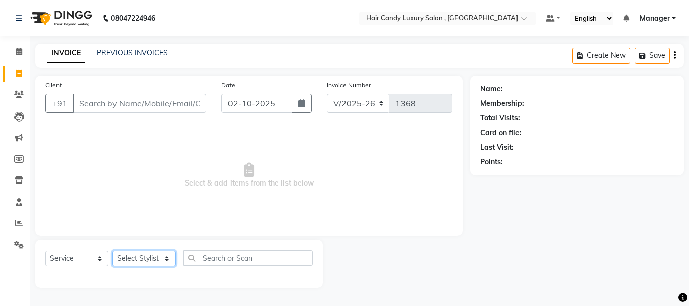
click at [157, 255] on select "Select Stylist ADITI [PERSON_NAME] [DEMOGRAPHIC_DATA] Manager Manager MEENAKSHI…" at bounding box center [143, 259] width 63 height 16
select select "80577"
click at [112, 251] on select "Select Stylist ADITI [PERSON_NAME] [DEMOGRAPHIC_DATA] Manager Manager MEENAKSHI…" at bounding box center [143, 259] width 63 height 16
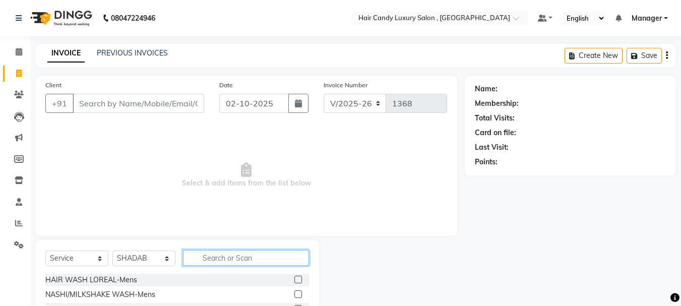
click at [231, 257] on input "text" at bounding box center [246, 258] width 126 height 16
type input "HAIRCU"
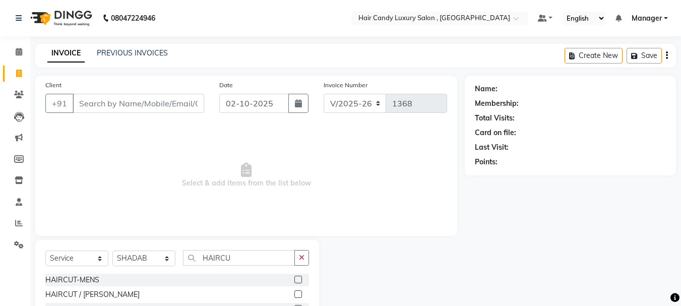
click at [300, 282] on label at bounding box center [299, 280] width 8 height 8
click at [300, 282] on input "checkbox" at bounding box center [298, 280] width 7 height 7
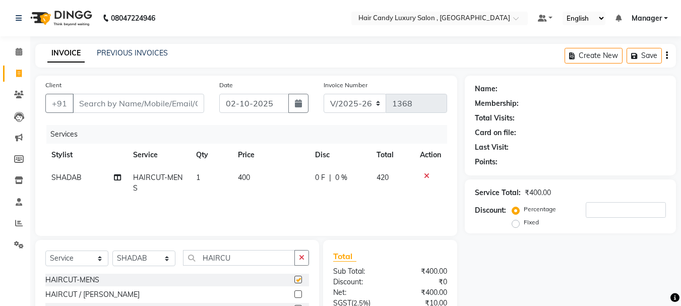
checkbox input "false"
click at [135, 104] on input "Client" at bounding box center [139, 103] width 132 height 19
type input "9"
type input "0"
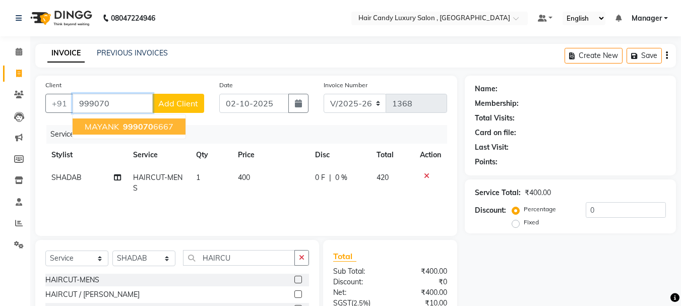
click at [151, 126] on ngb-highlight "999070 6667" at bounding box center [147, 127] width 52 height 10
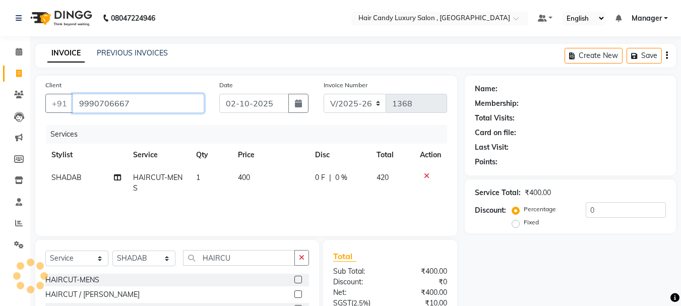
type input "9990706667"
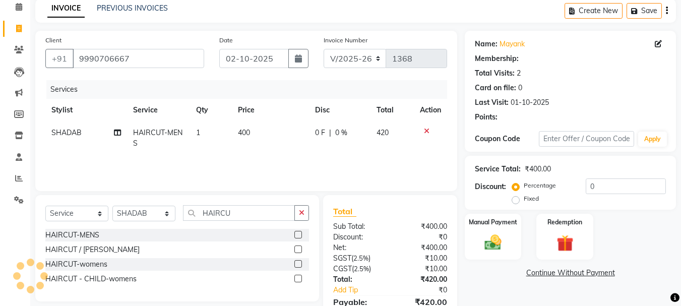
scroll to position [97, 0]
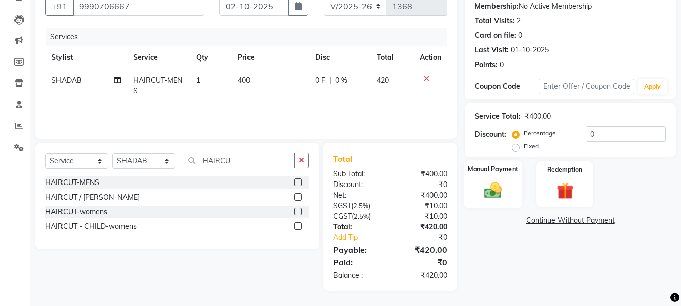
click at [510, 192] on div "Manual Payment" at bounding box center [493, 184] width 59 height 48
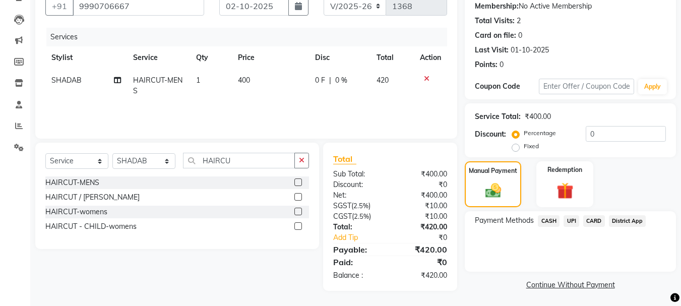
click at [598, 221] on span "CARD" at bounding box center [594, 221] width 22 height 12
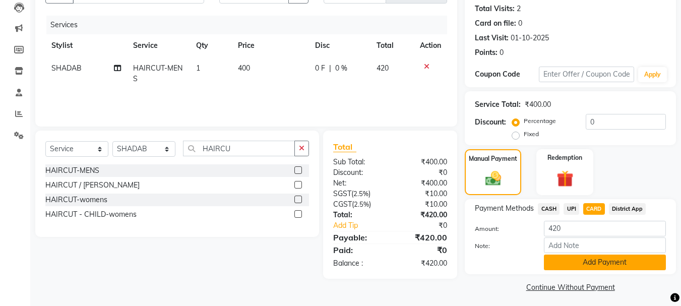
scroll to position [113, 0]
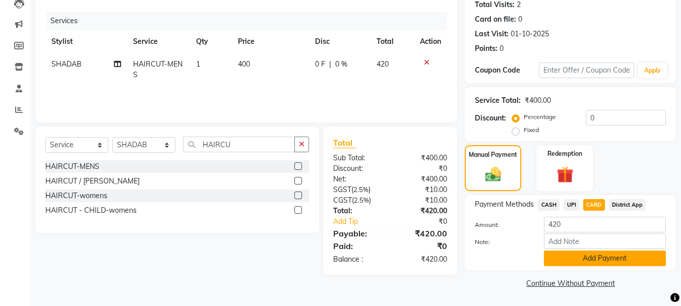
click at [593, 256] on button "Add Payment" at bounding box center [605, 259] width 122 height 16
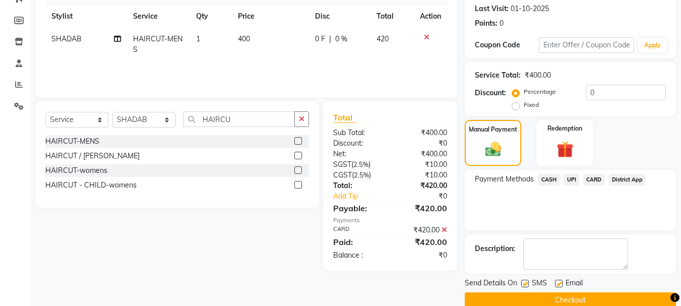
scroll to position [156, 0]
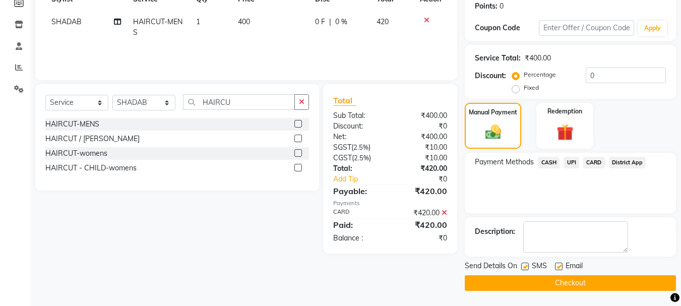
click at [551, 289] on button "Checkout" at bounding box center [570, 283] width 211 height 16
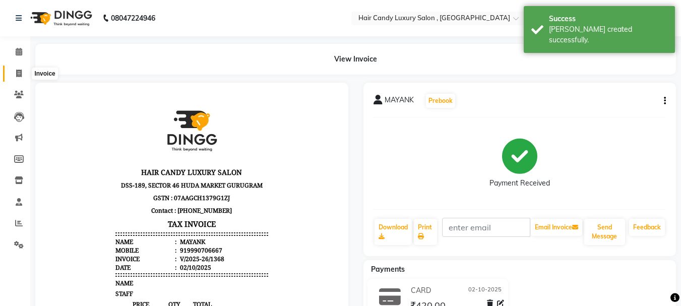
click at [15, 74] on span at bounding box center [19, 74] width 18 height 12
select select "8304"
select select "service"
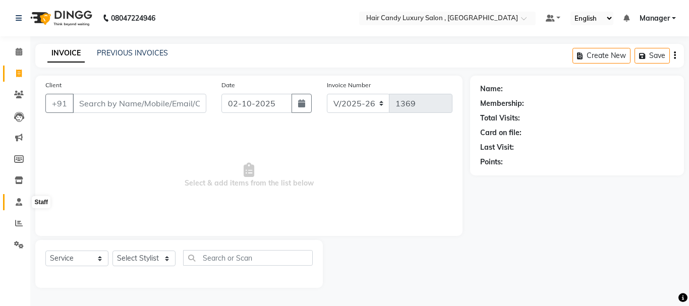
click at [17, 201] on icon at bounding box center [19, 202] width 7 height 8
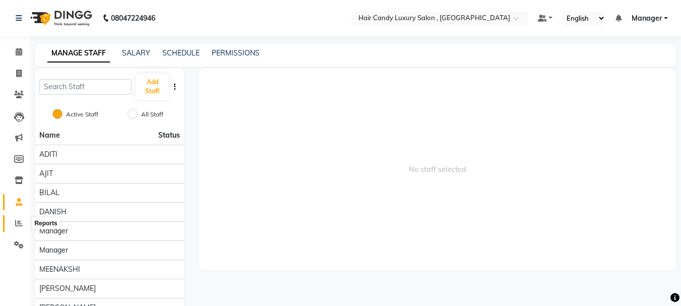
click at [18, 224] on icon at bounding box center [19, 223] width 8 height 8
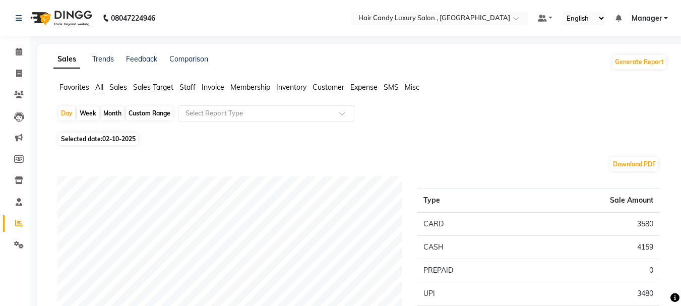
click at [188, 85] on span "Staff" at bounding box center [188, 87] width 16 height 9
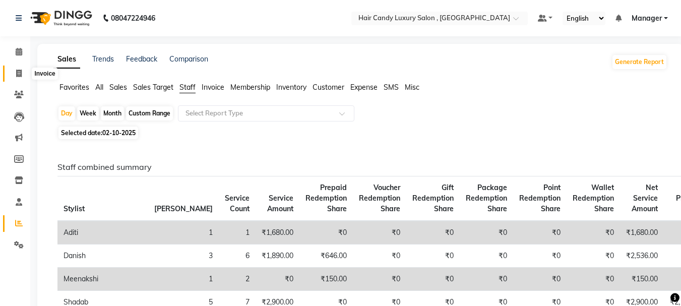
click at [16, 74] on icon at bounding box center [19, 74] width 6 height 8
select select "service"
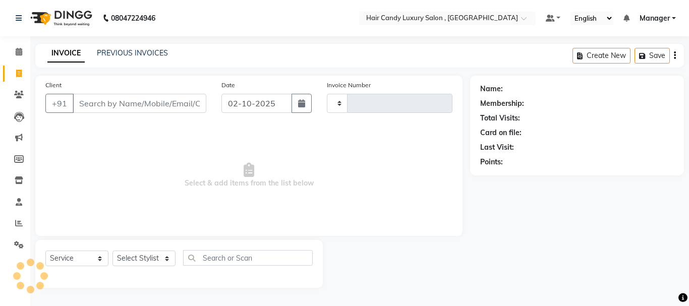
type input "1369"
select select "8304"
click at [22, 75] on icon at bounding box center [19, 74] width 6 height 8
select select "service"
type input "1369"
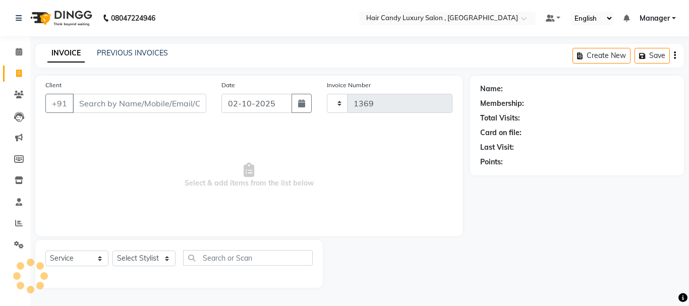
select select "8304"
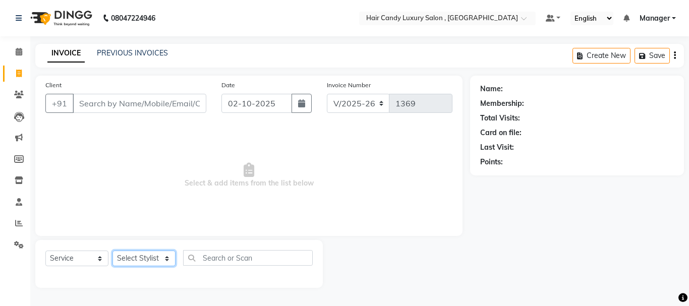
click at [146, 256] on select "Select Stylist ADITI [PERSON_NAME] [DEMOGRAPHIC_DATA] Manager Manager MEENAKSHI…" at bounding box center [143, 259] width 63 height 16
click at [270, 225] on span "Select & add items from the list below" at bounding box center [248, 175] width 407 height 101
click at [162, 105] on input "Client" at bounding box center [140, 103] width 134 height 19
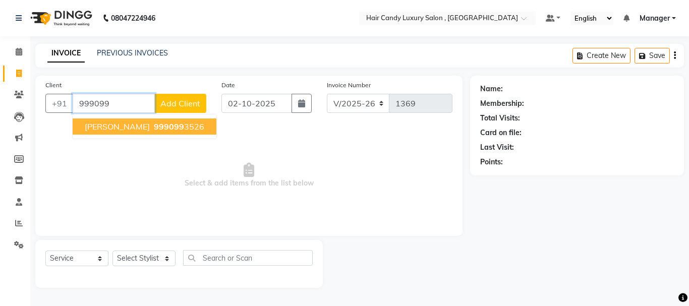
click at [154, 125] on span "999099" at bounding box center [169, 127] width 30 height 10
type input "9990993526"
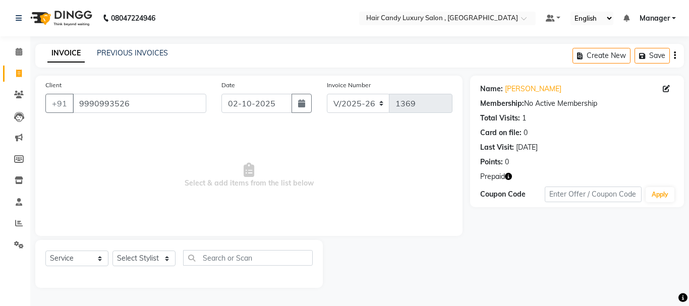
click at [510, 176] on icon "button" at bounding box center [508, 176] width 7 height 7
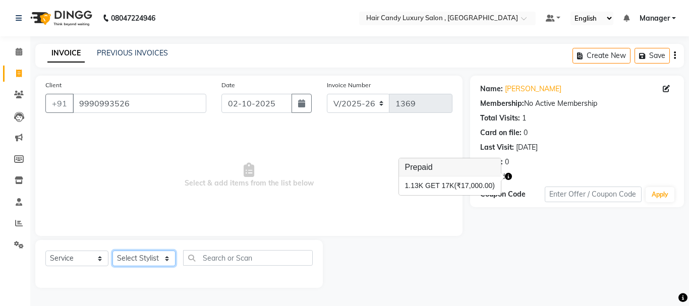
click at [151, 254] on select "Select Stylist ADITI [PERSON_NAME] [DEMOGRAPHIC_DATA] Manager Manager MEENAKSHI…" at bounding box center [143, 259] width 63 height 16
select select "84022"
click at [112, 251] on select "Select Stylist ADITI [PERSON_NAME] [DEMOGRAPHIC_DATA] Manager Manager MEENAKSHI…" at bounding box center [143, 259] width 63 height 16
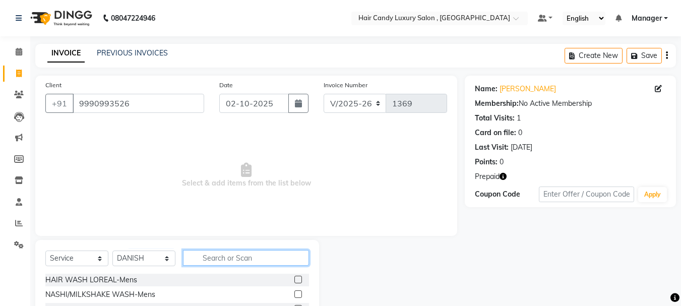
click at [212, 260] on input "text" at bounding box center [246, 258] width 126 height 16
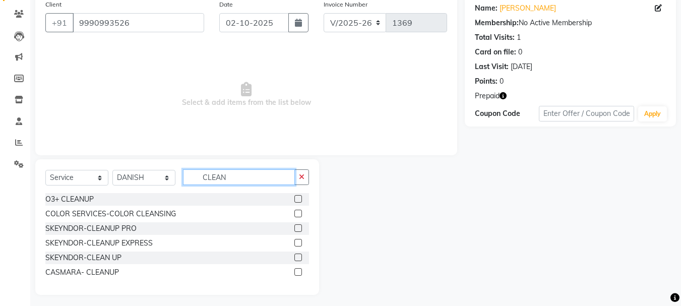
scroll to position [85, 0]
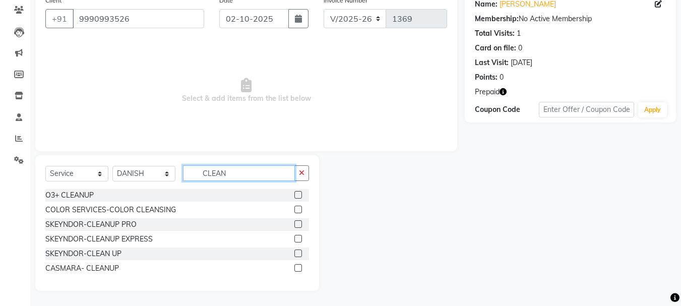
type input "CLEAN"
click at [296, 210] on label at bounding box center [299, 210] width 8 height 8
click at [296, 210] on input "checkbox" at bounding box center [298, 210] width 7 height 7
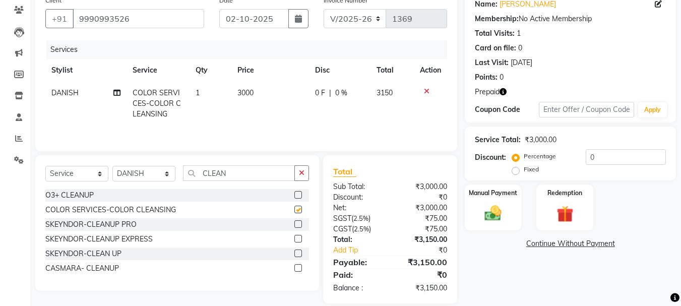
checkbox input "false"
click at [297, 194] on label at bounding box center [299, 195] width 8 height 8
click at [297, 194] on input "checkbox" at bounding box center [298, 195] width 7 height 7
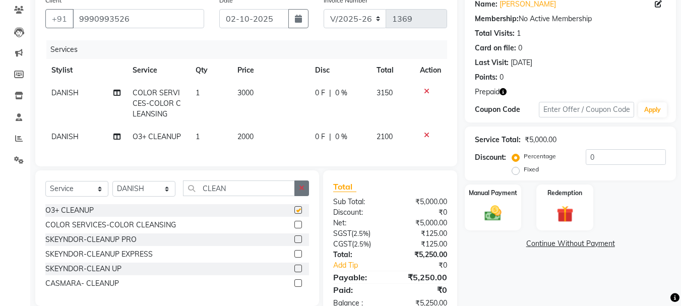
checkbox input "false"
click at [255, 93] on td "3000" at bounding box center [270, 104] width 78 height 44
select select "84022"
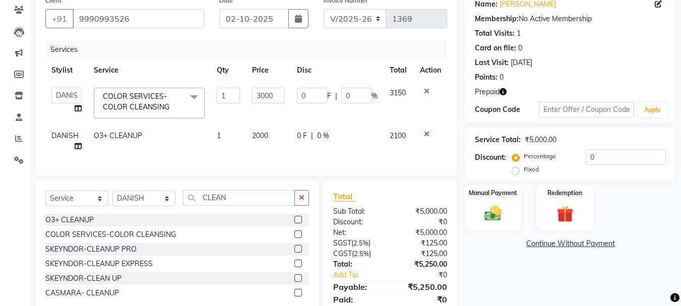
click at [426, 90] on icon at bounding box center [427, 91] width 6 height 7
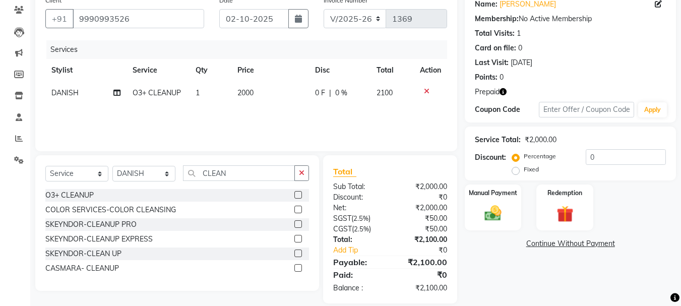
click at [267, 94] on td "2000" at bounding box center [270, 93] width 78 height 23
select select "84022"
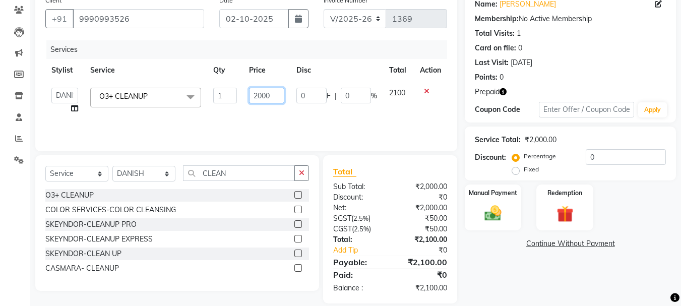
click at [278, 98] on input "2000" at bounding box center [266, 96] width 35 height 16
type input "2"
type input "1500"
click at [216, 120] on div "Services Stylist Service Qty Price Disc Total Action ADITI AJIT BILAL DANISH Ma…" at bounding box center [246, 90] width 402 height 101
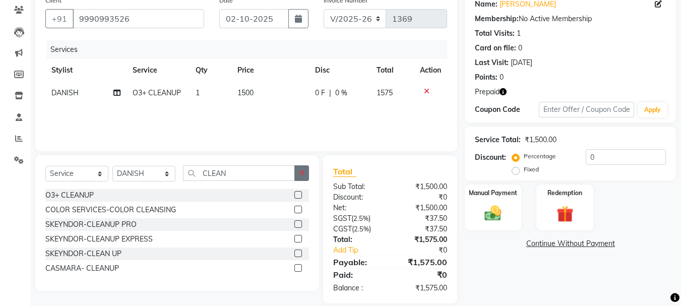
click at [300, 174] on icon "button" at bounding box center [302, 172] width 6 height 7
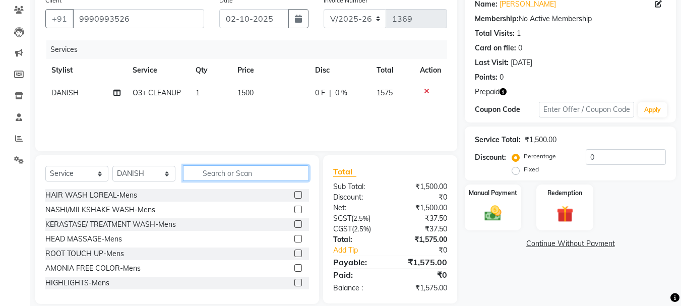
click at [229, 172] on input "text" at bounding box center [246, 173] width 126 height 16
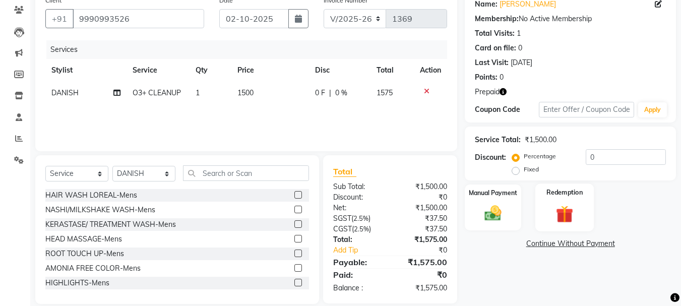
click at [549, 212] on div "Redemption" at bounding box center [565, 208] width 59 height 48
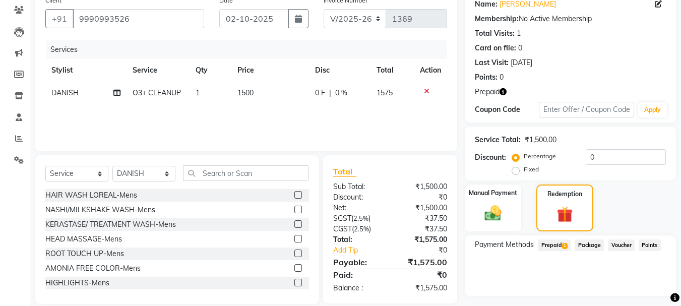
scroll to position [110, 0]
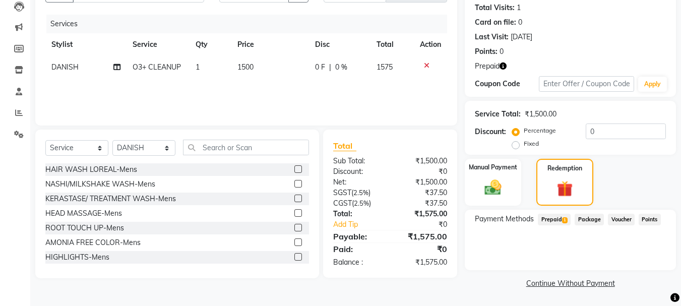
click at [554, 217] on span "Prepaid 1" at bounding box center [554, 220] width 33 height 12
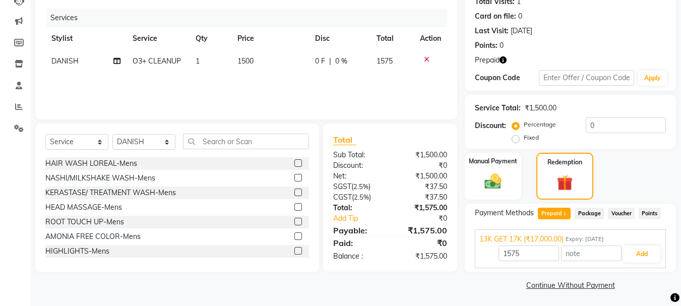
scroll to position [119, 0]
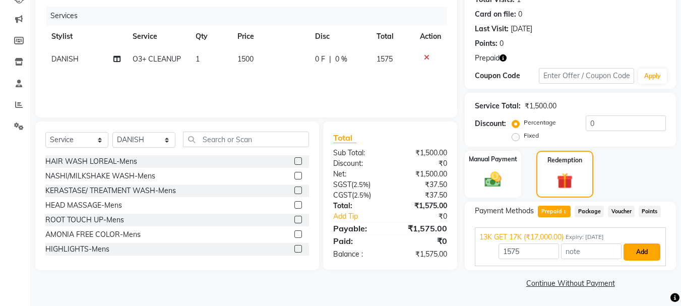
click at [644, 251] on button "Add" at bounding box center [642, 252] width 37 height 17
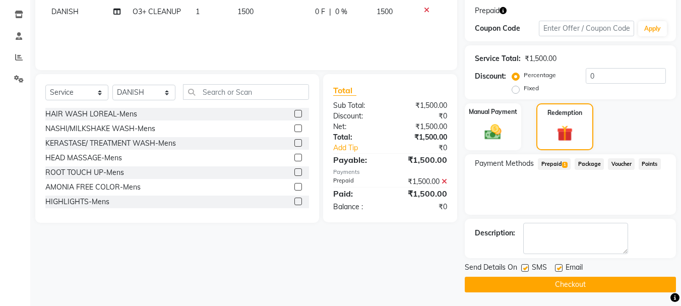
scroll to position [167, 0]
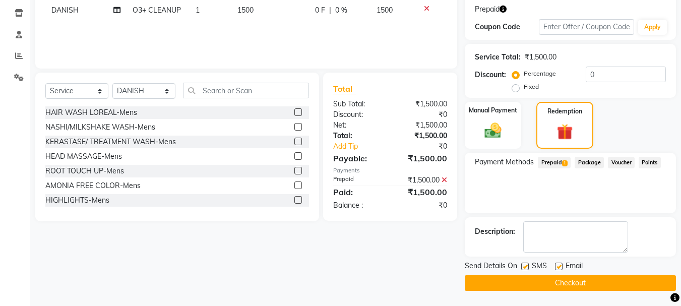
click at [539, 283] on button "Checkout" at bounding box center [570, 283] width 211 height 16
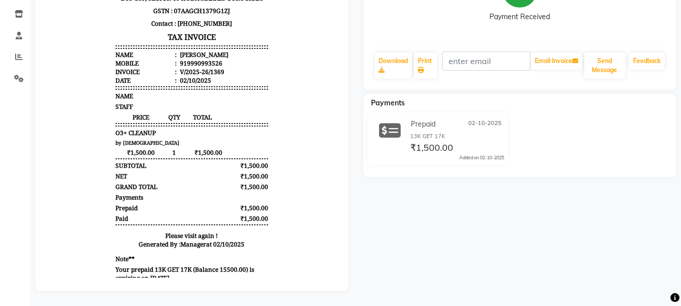
scroll to position [35, 0]
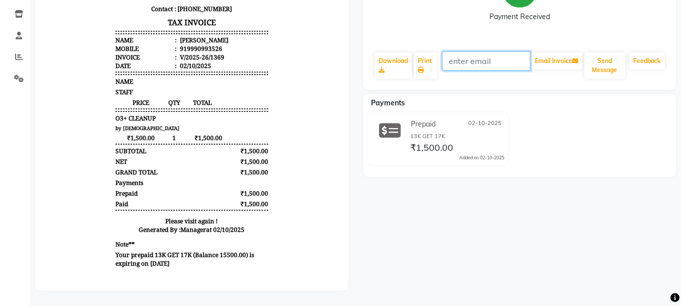
click at [455, 57] on input "text" at bounding box center [486, 60] width 88 height 19
type input "AYUSHJAIN.12@GMAIL.COM"
click at [551, 54] on button "Email Invoice" at bounding box center [556, 60] width 51 height 17
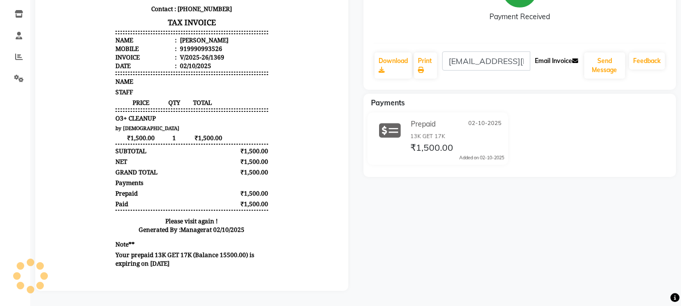
click at [551, 54] on button "Email Invoice" at bounding box center [556, 60] width 51 height 17
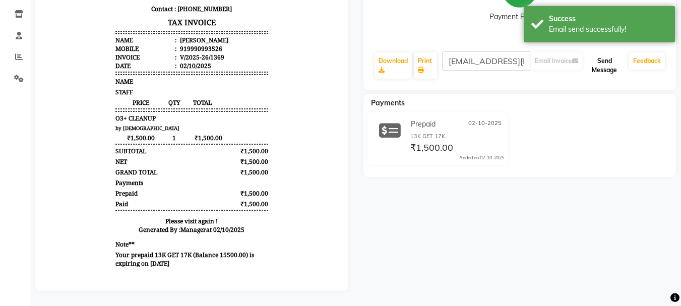
click at [598, 60] on button "Send Message" at bounding box center [604, 65] width 41 height 26
click at [372, 228] on div "Ayush Prebook Payment Received Download Print AYUSHJAIN.12@GMAIL.COM Email Invo…" at bounding box center [520, 103] width 328 height 375
click at [442, 242] on div "Ayush Prebook Payment Received Download Print AYUSHJAIN.12@GMAIL.COM Email Invo…" at bounding box center [520, 103] width 328 height 375
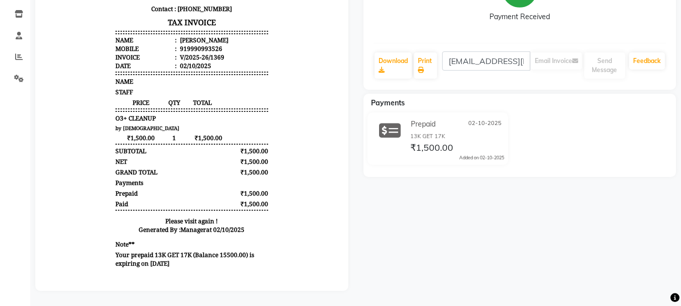
click at [473, 249] on div "Ayush Prebook Payment Received Download Print AYUSHJAIN.12@GMAIL.COM Email Invo…" at bounding box center [520, 103] width 328 height 375
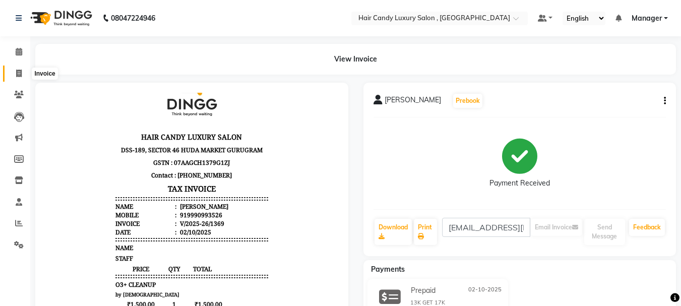
click at [22, 76] on span at bounding box center [19, 74] width 18 height 12
select select "8304"
select select "service"
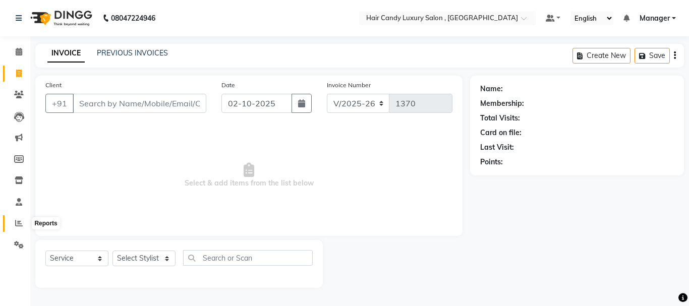
click at [16, 225] on icon at bounding box center [19, 223] width 8 height 8
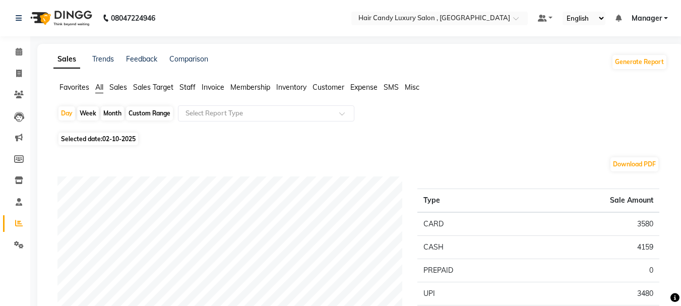
click at [187, 87] on span "Staff" at bounding box center [188, 87] width 16 height 9
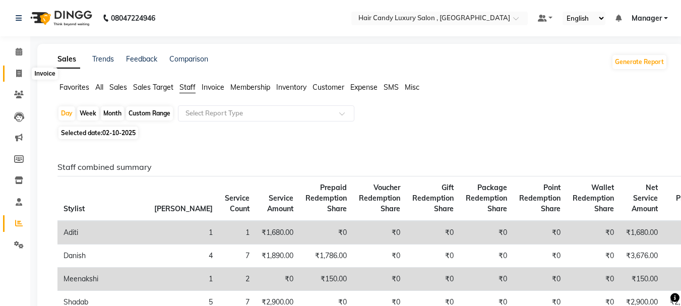
click at [20, 74] on icon at bounding box center [19, 74] width 6 height 8
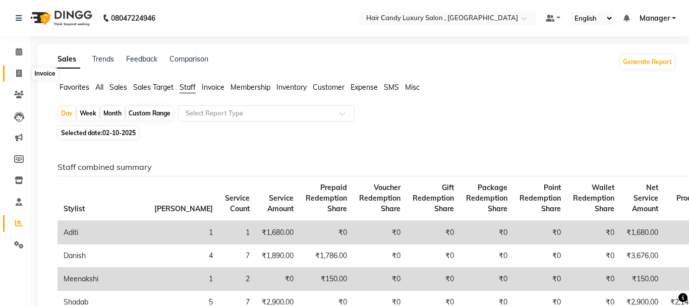
select select "8304"
select select "service"
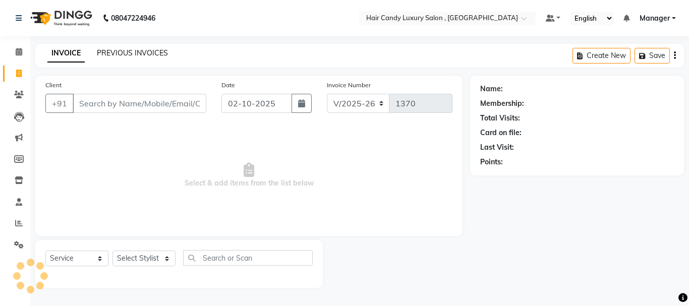
click at [146, 55] on link "PREVIOUS INVOICES" at bounding box center [132, 52] width 71 height 9
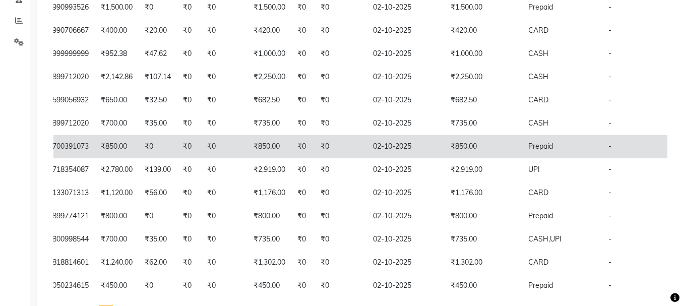
scroll to position [85, 0]
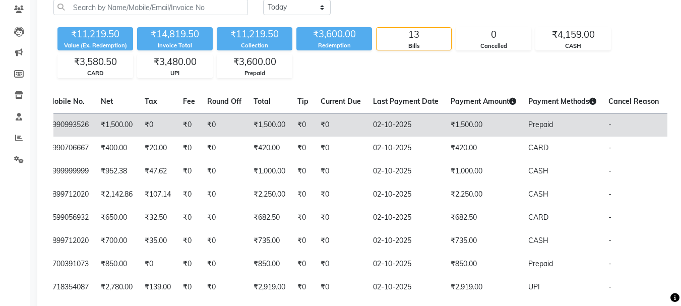
click at [315, 123] on td "₹0" at bounding box center [341, 125] width 52 height 24
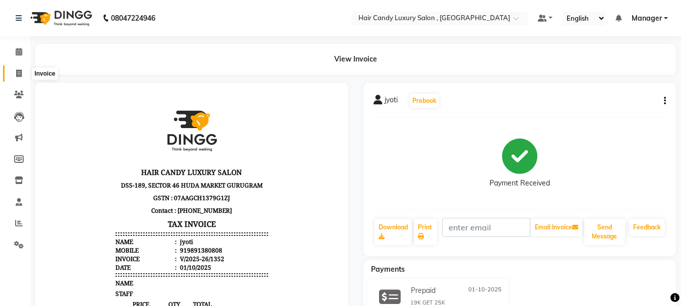
click at [18, 74] on icon at bounding box center [19, 74] width 6 height 8
select select "8304"
select select "service"
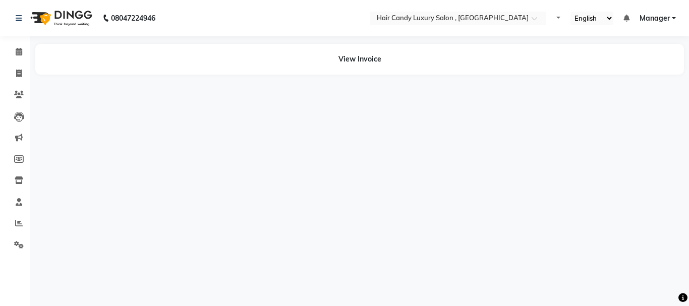
select select "en"
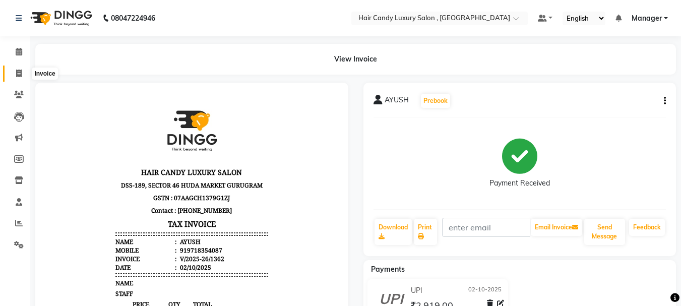
click at [20, 72] on icon at bounding box center [19, 74] width 6 height 8
select select "service"
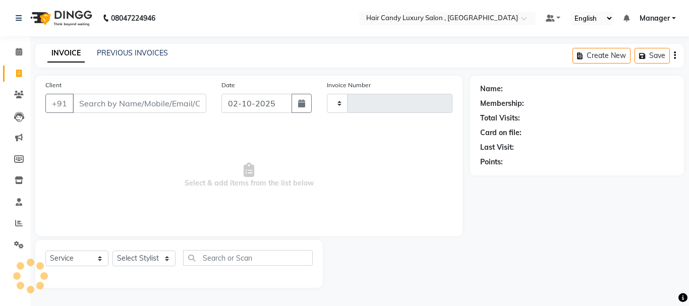
type input "1368"
select select "8304"
click at [16, 223] on icon at bounding box center [19, 223] width 8 height 8
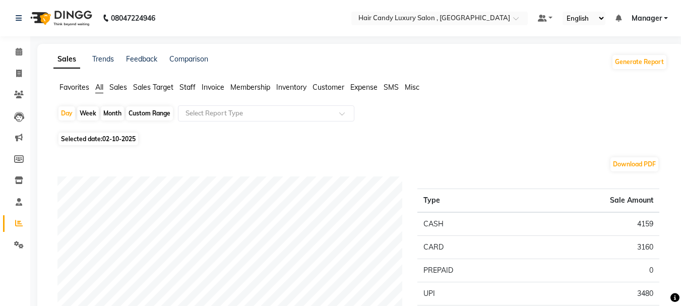
click at [193, 89] on span "Staff" at bounding box center [188, 87] width 16 height 9
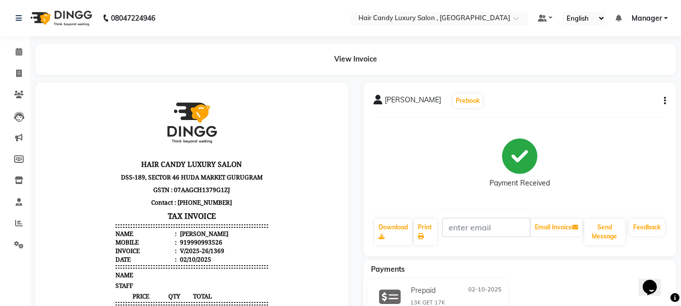
click at [195, 243] on div "919990993526" at bounding box center [200, 242] width 44 height 9
copy div "919990993526"
click at [290, 231] on body "HAIR CANDY LUXURY SALON DSS-189, SECTOR 46 HUDA MARKET GURUGRAM GSTN : 07AAGCH1…" at bounding box center [191, 278] width 285 height 379
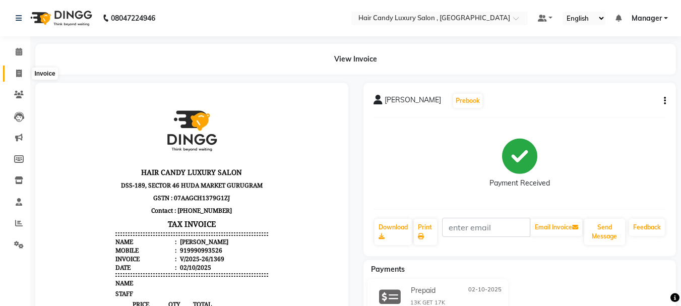
click at [21, 72] on icon at bounding box center [19, 74] width 6 height 8
select select "service"
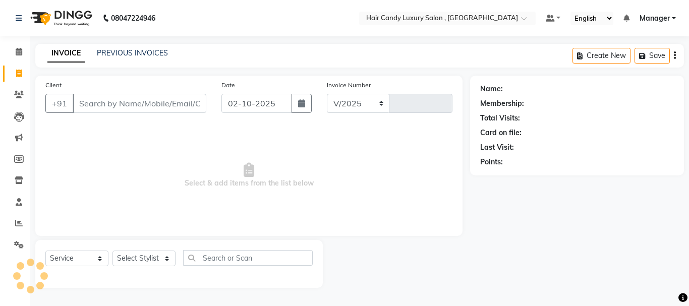
select select "8304"
type input "1370"
click at [20, 225] on icon at bounding box center [19, 223] width 8 height 8
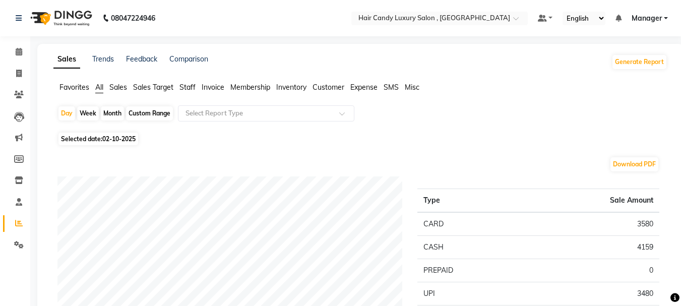
click at [188, 87] on span "Staff" at bounding box center [188, 87] width 16 height 9
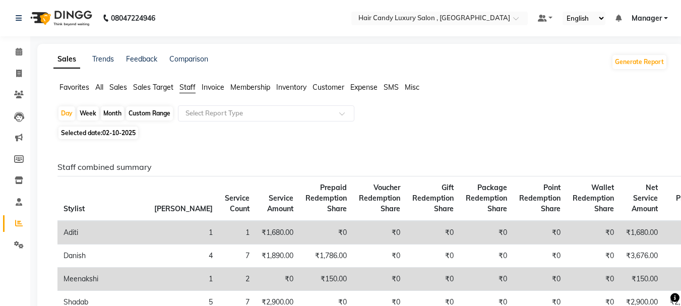
click at [101, 90] on span "All" at bounding box center [99, 87] width 8 height 9
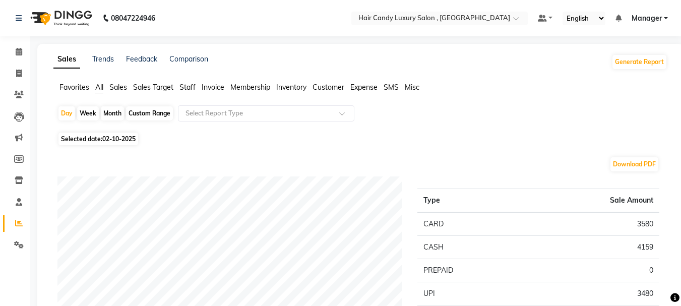
drag, startPoint x: 357, startPoint y: 34, endPoint x: 339, endPoint y: 41, distance: 18.5
click at [16, 73] on icon at bounding box center [19, 74] width 6 height 8
select select "service"
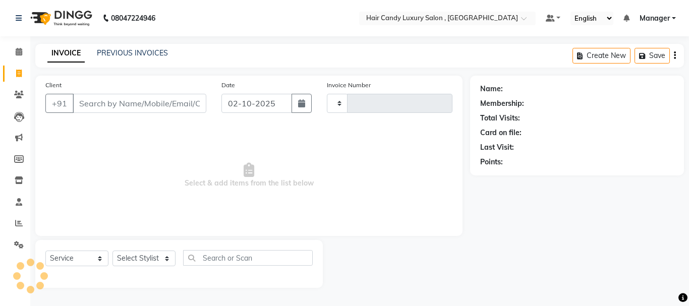
type input "1370"
select select "8304"
click at [97, 104] on input "Client" at bounding box center [140, 103] width 134 height 19
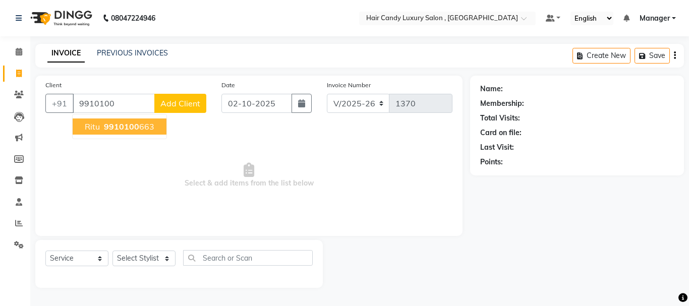
drag, startPoint x: 101, startPoint y: 121, endPoint x: 112, endPoint y: 119, distance: 11.3
click at [103, 121] on button "ritu 9910100 663" at bounding box center [120, 127] width 94 height 16
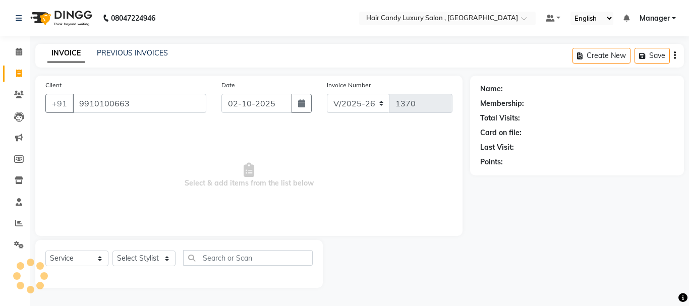
type input "9910100663"
select select "1: Object"
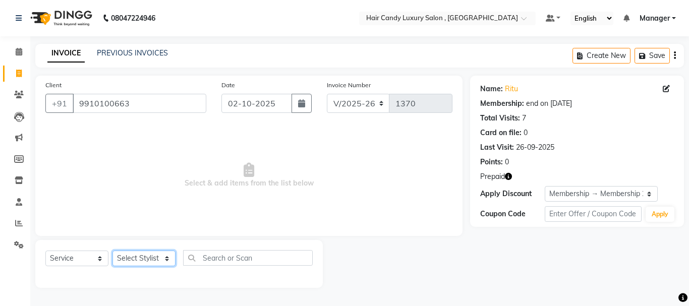
click at [147, 255] on select "Select Stylist ADITI [PERSON_NAME] [DEMOGRAPHIC_DATA] Manager Manager MEENAKSHI…" at bounding box center [143, 259] width 63 height 16
select select "80576"
click at [112, 251] on select "Select Stylist ADITI [PERSON_NAME] [DEMOGRAPHIC_DATA] Manager Manager MEENAKSHI…" at bounding box center [143, 259] width 63 height 16
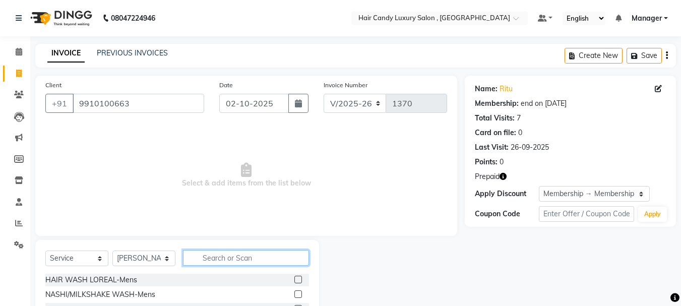
click at [211, 259] on input "text" at bounding box center [246, 258] width 126 height 16
click at [236, 259] on input "text" at bounding box center [246, 258] width 126 height 16
type input "HAIRCUT"
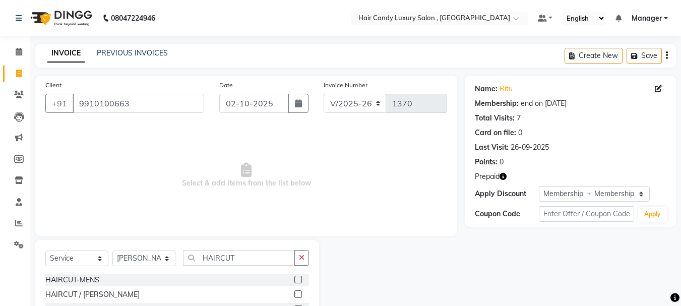
click at [299, 280] on label at bounding box center [299, 280] width 8 height 8
click at [299, 280] on input "checkbox" at bounding box center [298, 280] width 7 height 7
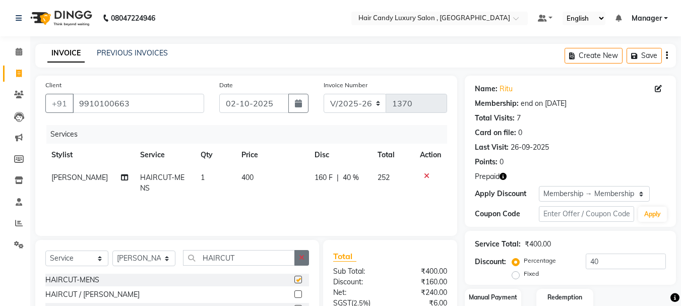
checkbox input "false"
click at [603, 261] on input "40" at bounding box center [626, 262] width 80 height 16
click at [501, 179] on icon "button" at bounding box center [503, 176] width 7 height 7
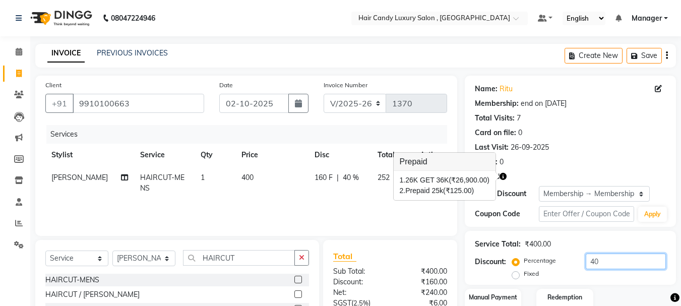
click at [600, 265] on input "40" at bounding box center [626, 262] width 80 height 16
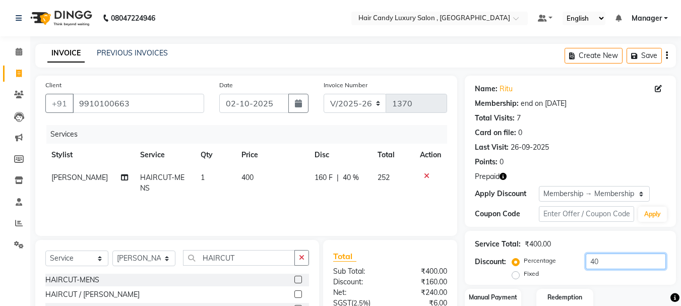
type input "4"
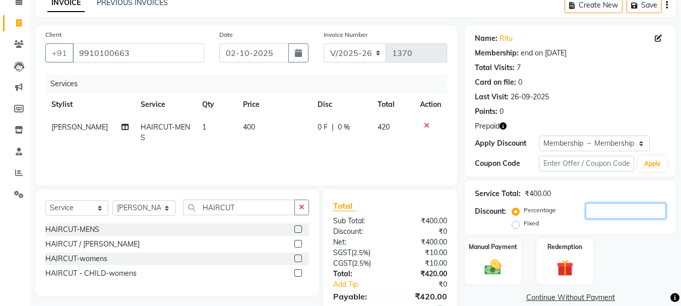
scroll to position [97, 0]
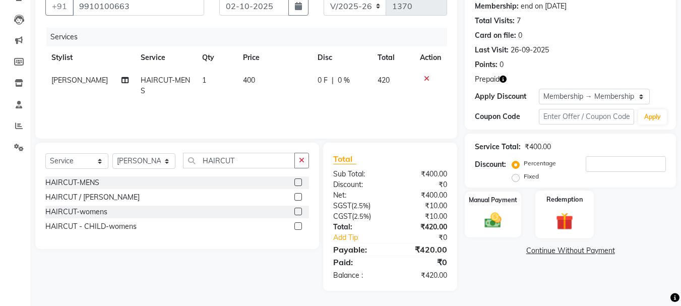
click at [572, 226] on img at bounding box center [565, 221] width 28 height 22
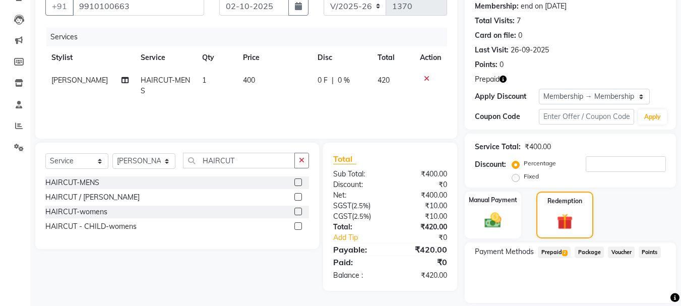
click at [564, 251] on span "2" at bounding box center [565, 253] width 6 height 6
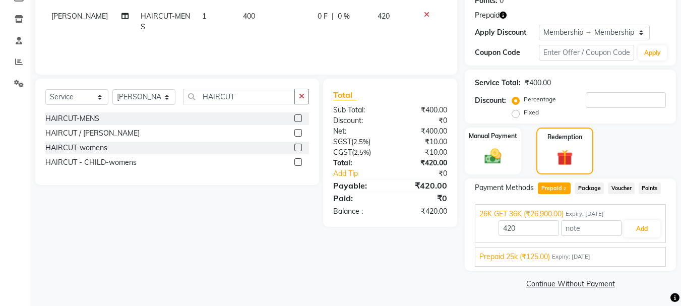
scroll to position [162, 0]
click at [643, 228] on button "Add" at bounding box center [642, 228] width 37 height 17
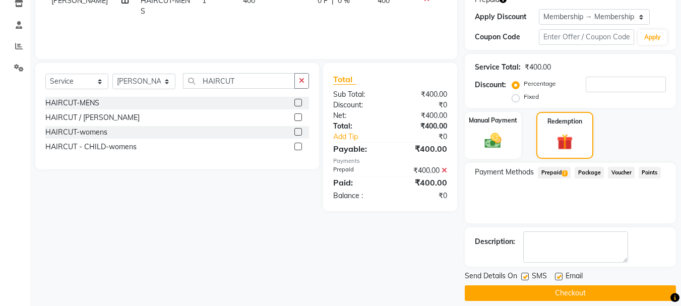
scroll to position [187, 0]
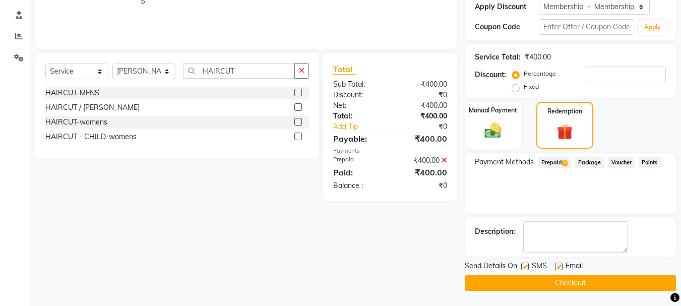
click at [588, 279] on button "Checkout" at bounding box center [570, 283] width 211 height 16
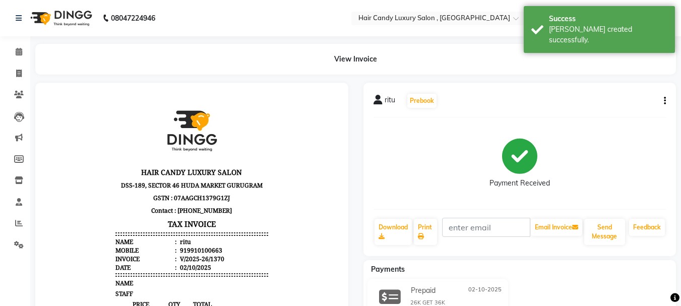
scroll to position [8, 0]
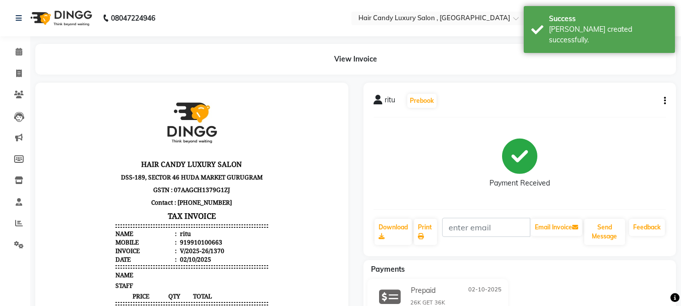
click at [204, 241] on div "919910100663" at bounding box center [200, 242] width 44 height 9
copy div "919910100663"
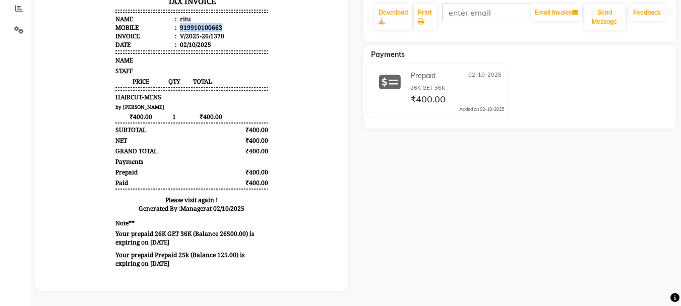
scroll to position [222, 0]
